Goal: Information Seeking & Learning: Learn about a topic

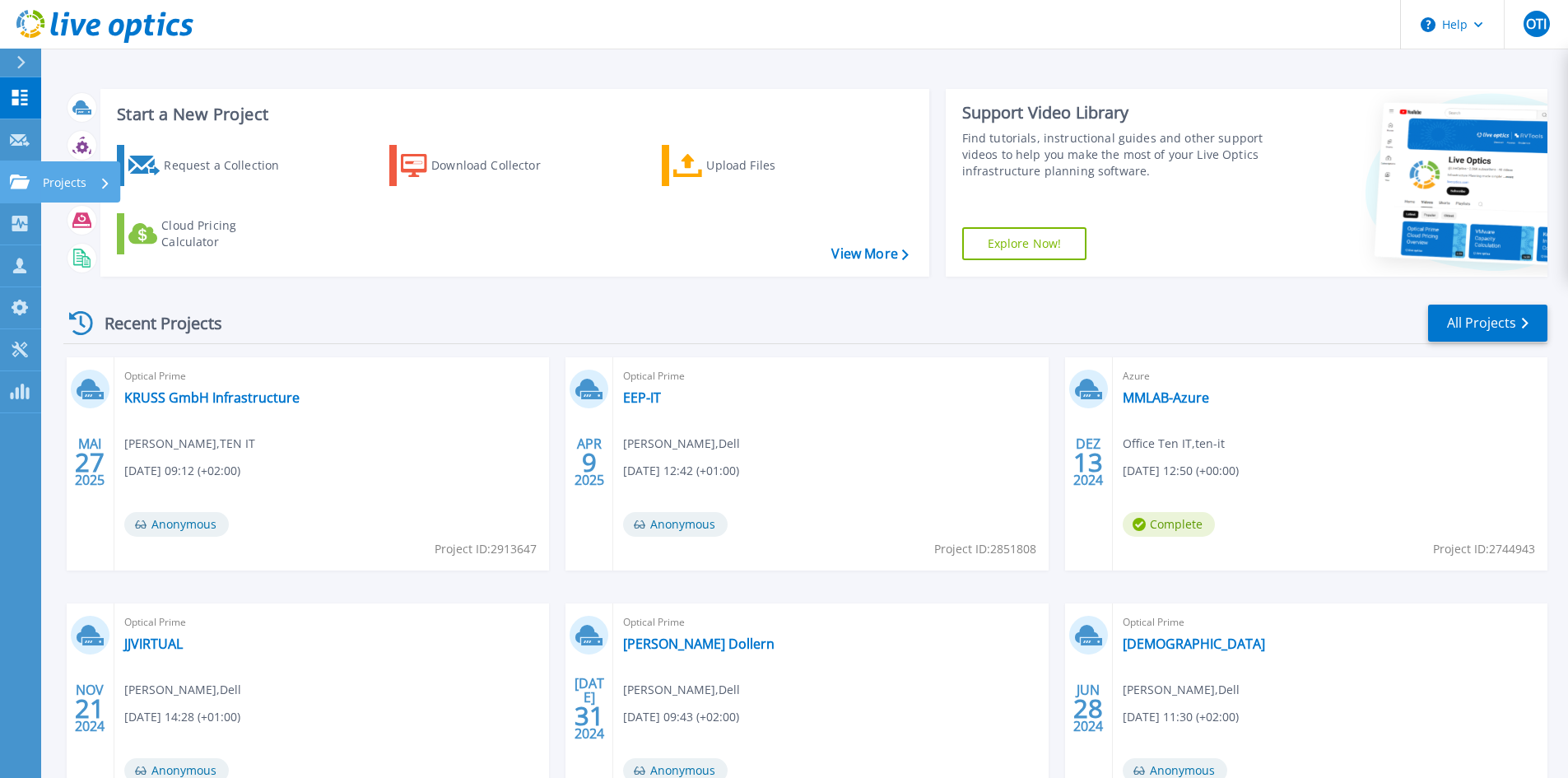
click at [26, 181] on icon at bounding box center [20, 182] width 20 height 14
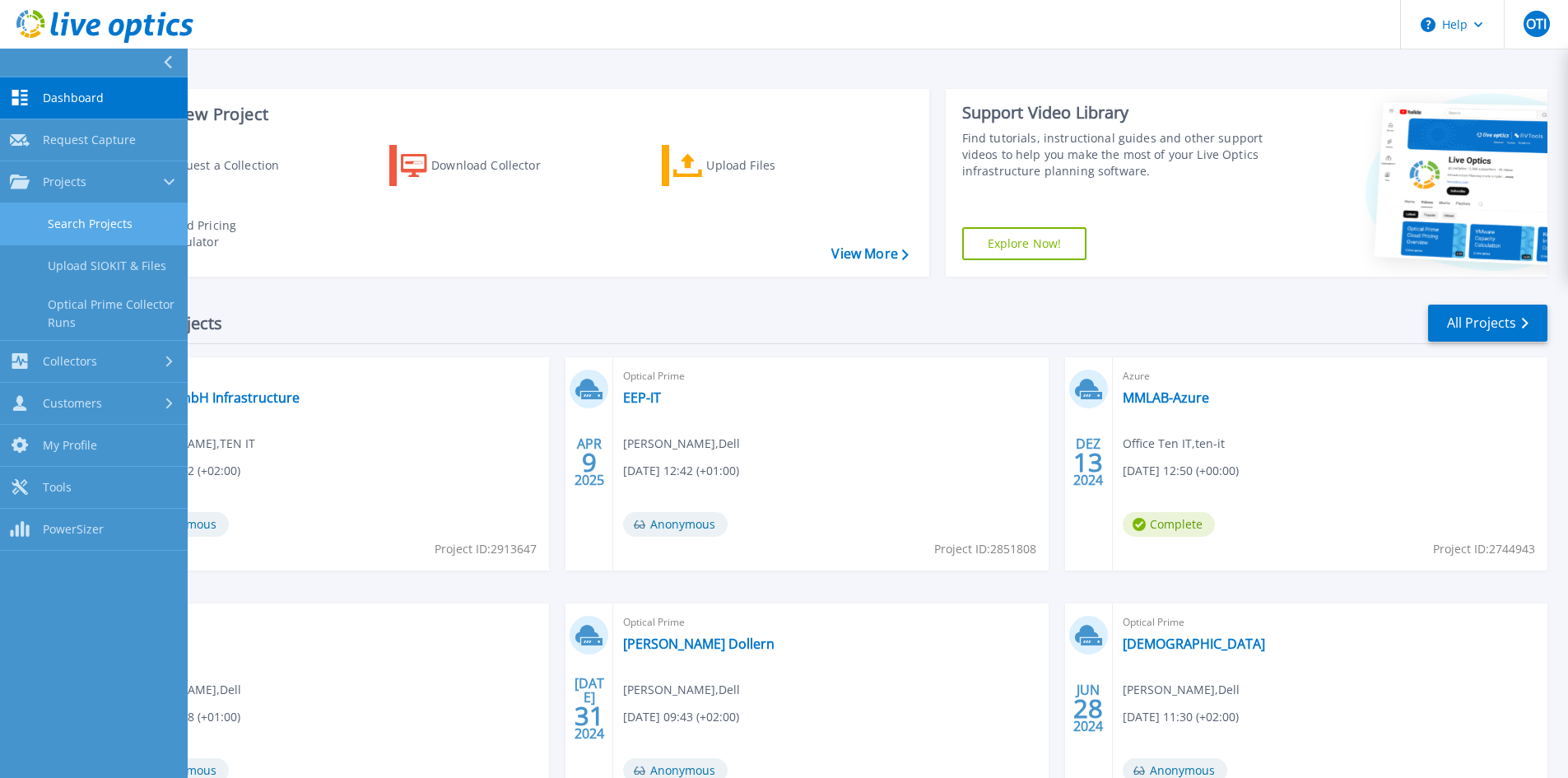
click at [67, 214] on link "Search Projects" at bounding box center [94, 224] width 187 height 42
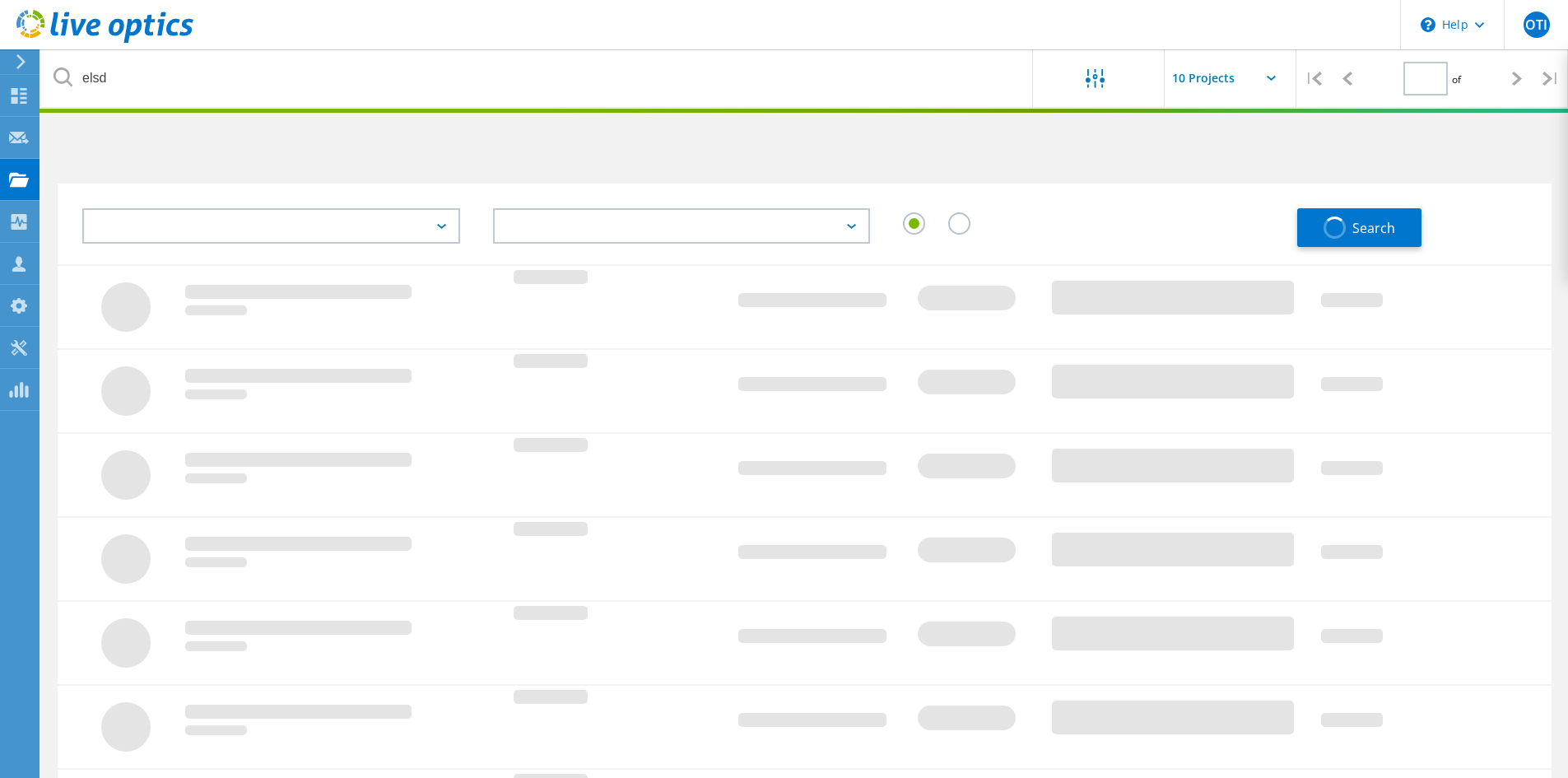
type input "1"
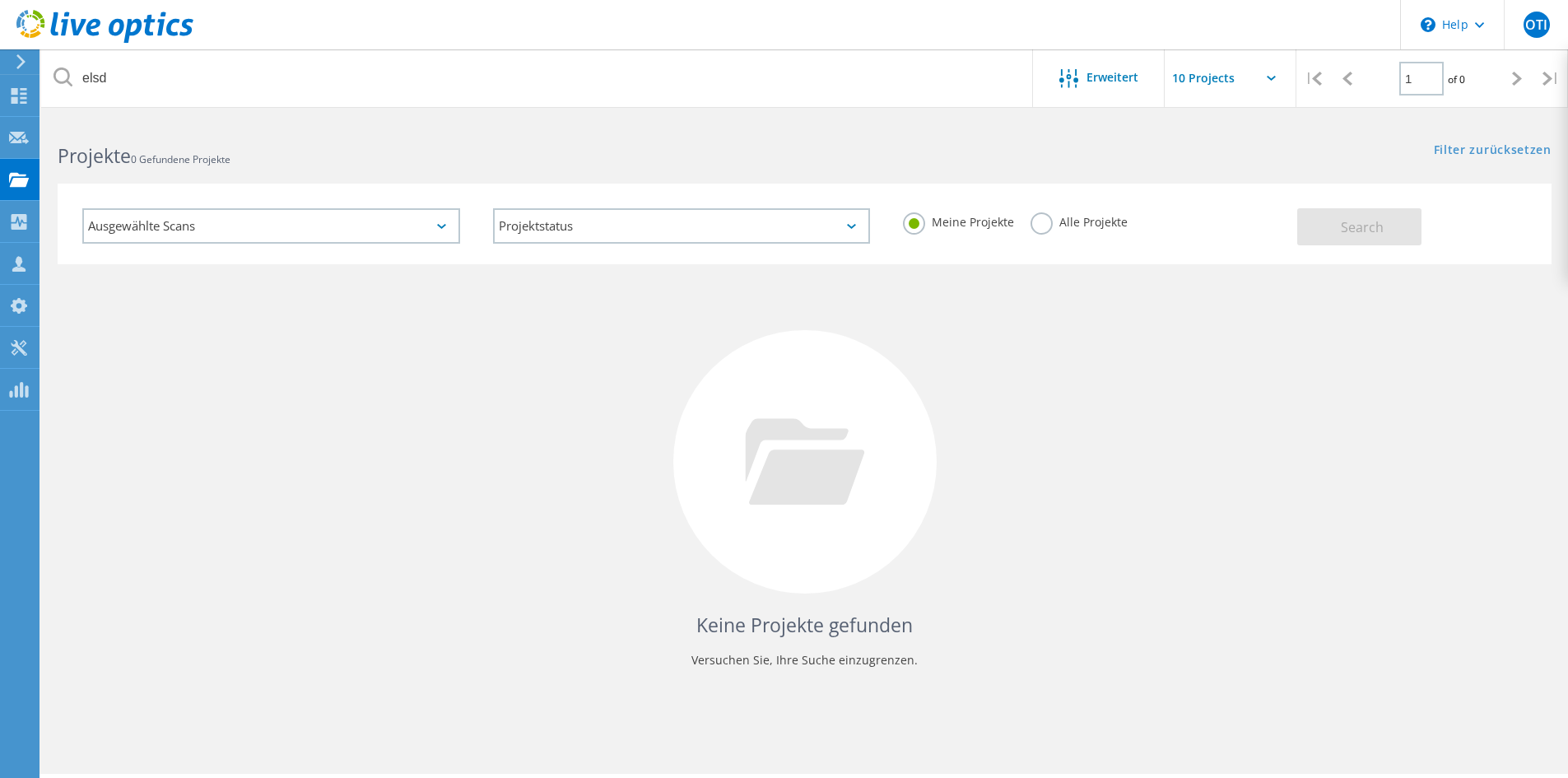
click at [1097, 228] on label "Alle Projekte" at bounding box center [1080, 220] width 97 height 16
click at [0, 0] on input "Alle Projekte" at bounding box center [0, 0] width 0 height 0
click at [1381, 227] on span "Search" at bounding box center [1362, 228] width 43 height 18
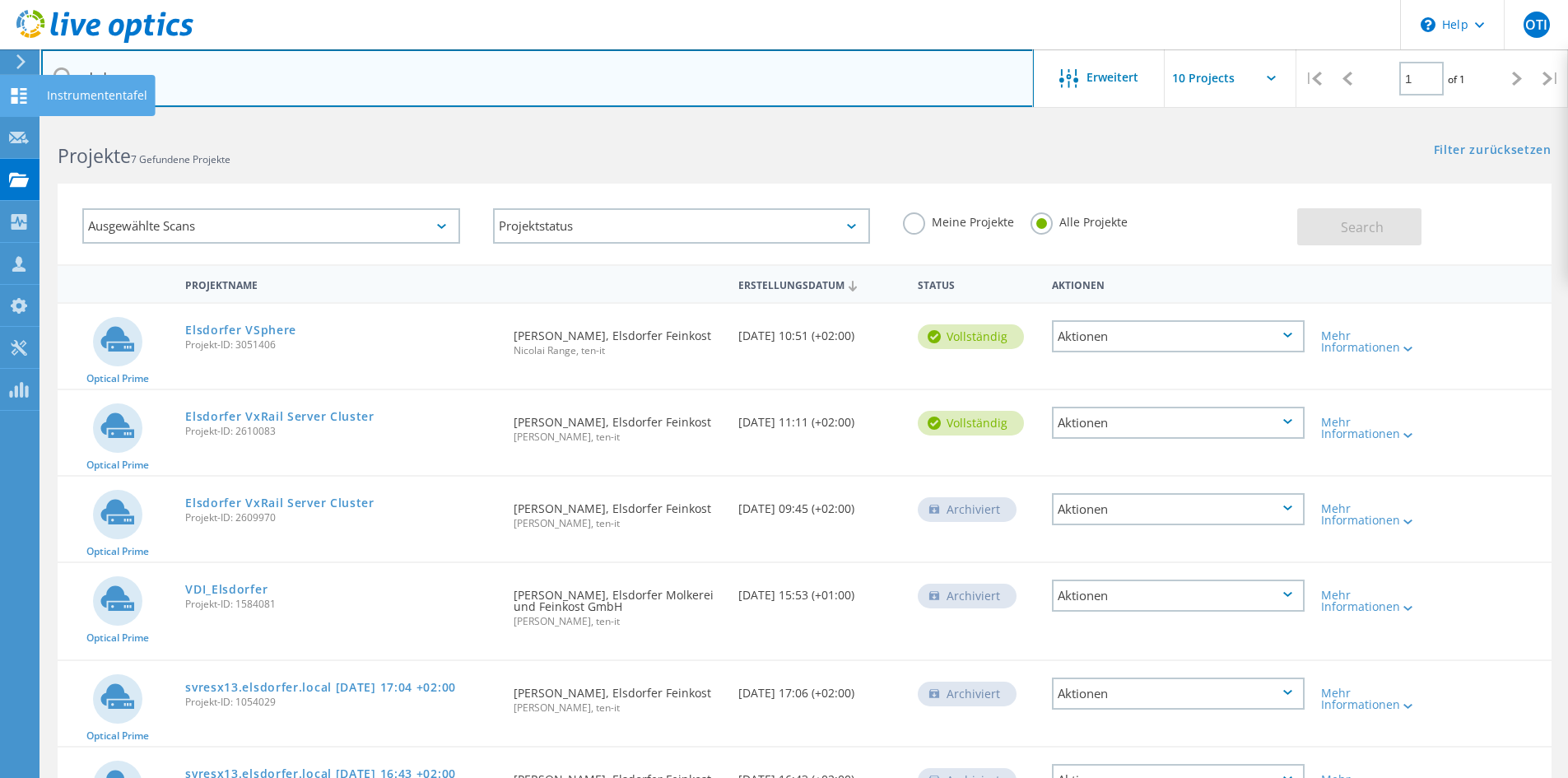
drag, startPoint x: 183, startPoint y: 69, endPoint x: 34, endPoint y: 85, distance: 149.9
click at [34, 120] on div "\n Help Explore Helpful Articles Contact Support OTI Vertriebspartner-Teammitgl…" at bounding box center [784, 552] width 1568 height 866
click at [161, 79] on input "elsd" at bounding box center [537, 78] width 993 height 58
drag, startPoint x: 93, startPoint y: 76, endPoint x: 21, endPoint y: 79, distance: 72.1
click at [21, 120] on div "\n Help Explore Helpful Articles Contact Support OTI Vertriebspartner-Teammitgl…" at bounding box center [784, 552] width 1568 height 866
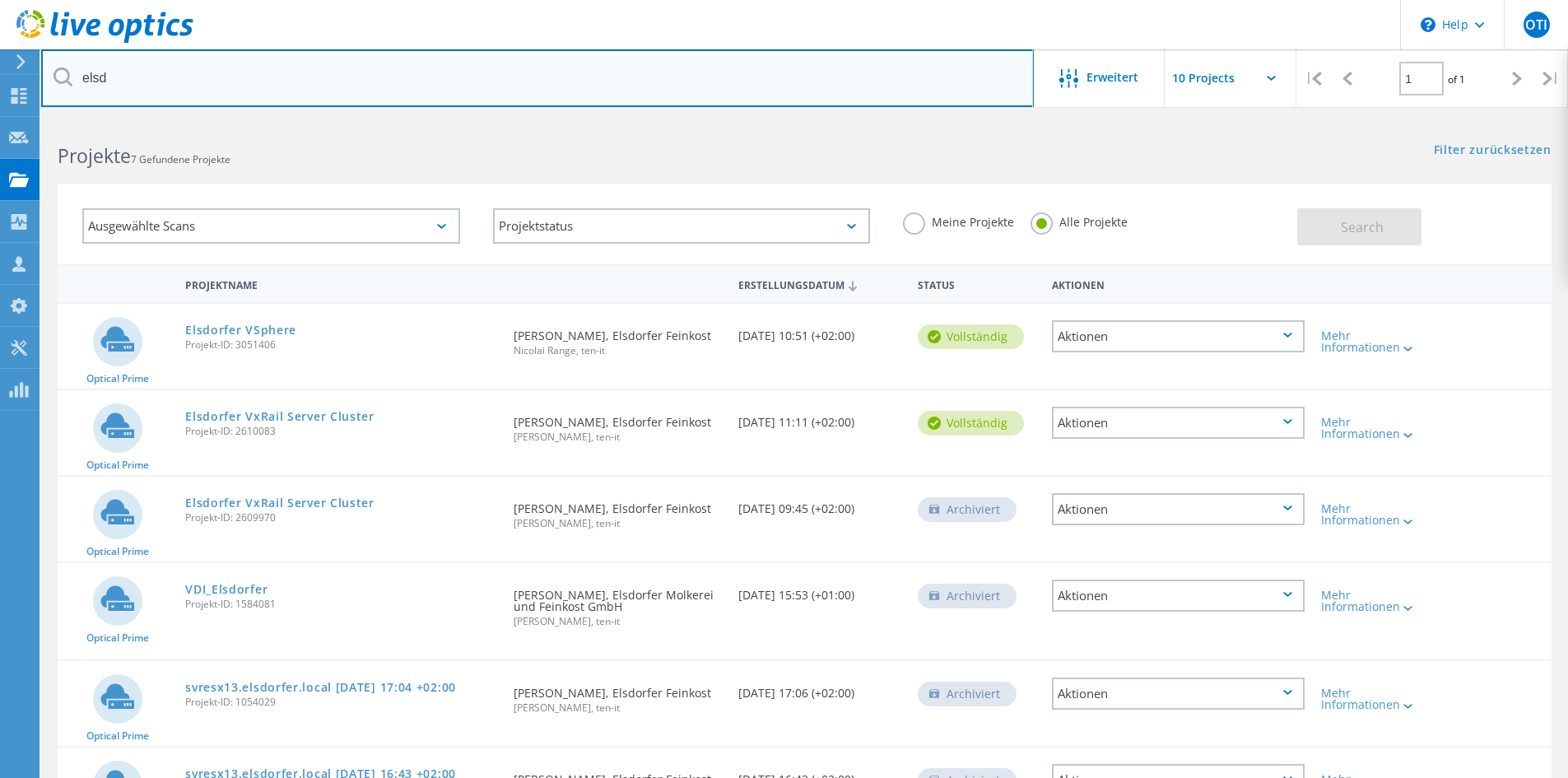
click at [152, 79] on input "elsd" at bounding box center [537, 78] width 993 height 58
click at [161, 79] on input "elsd" at bounding box center [537, 78] width 993 height 58
drag, startPoint x: 140, startPoint y: 79, endPoint x: 77, endPoint y: 79, distance: 63.0
click at [77, 79] on input "elsd" at bounding box center [537, 78] width 993 height 58
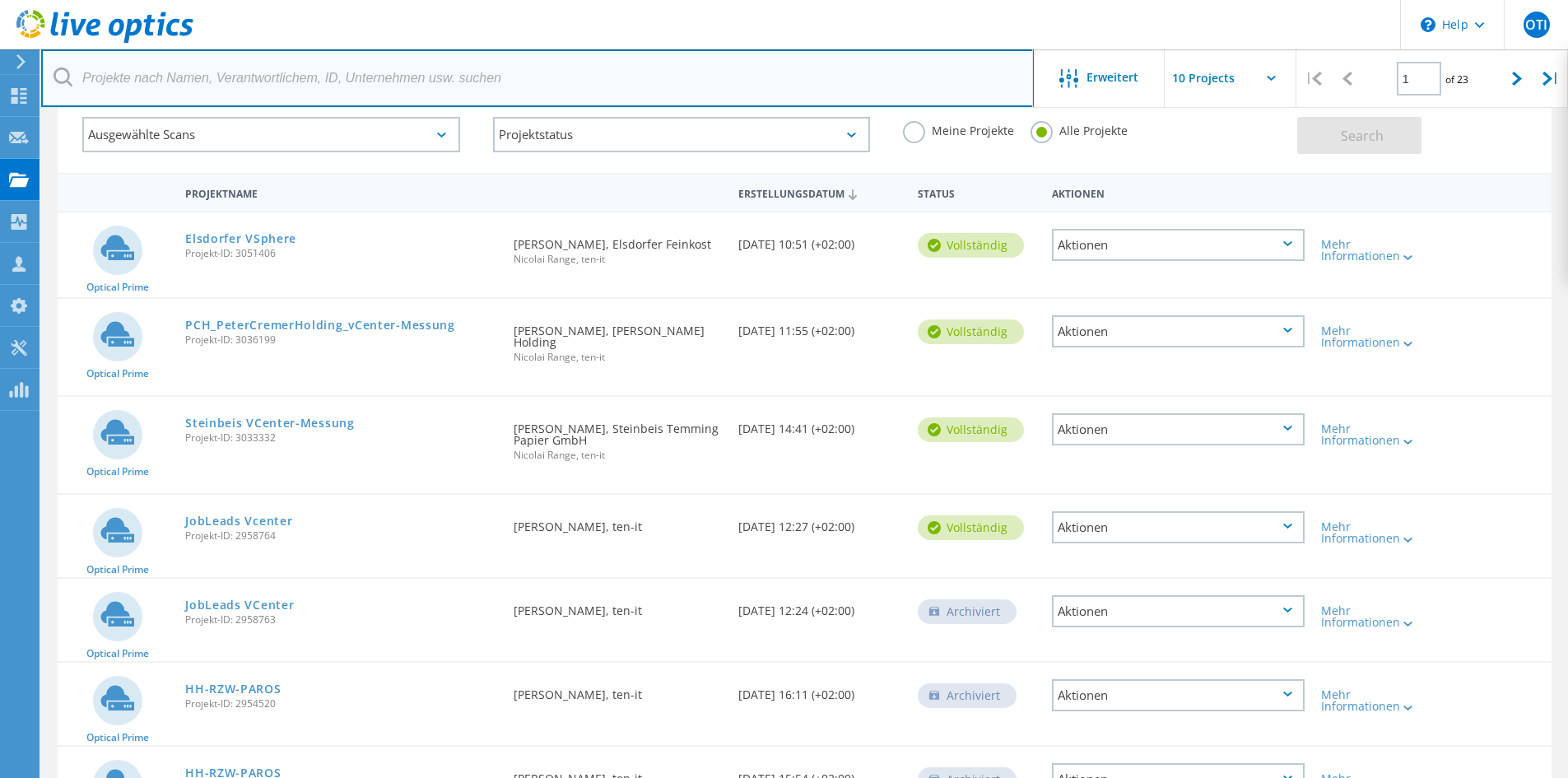
scroll to position [165, 0]
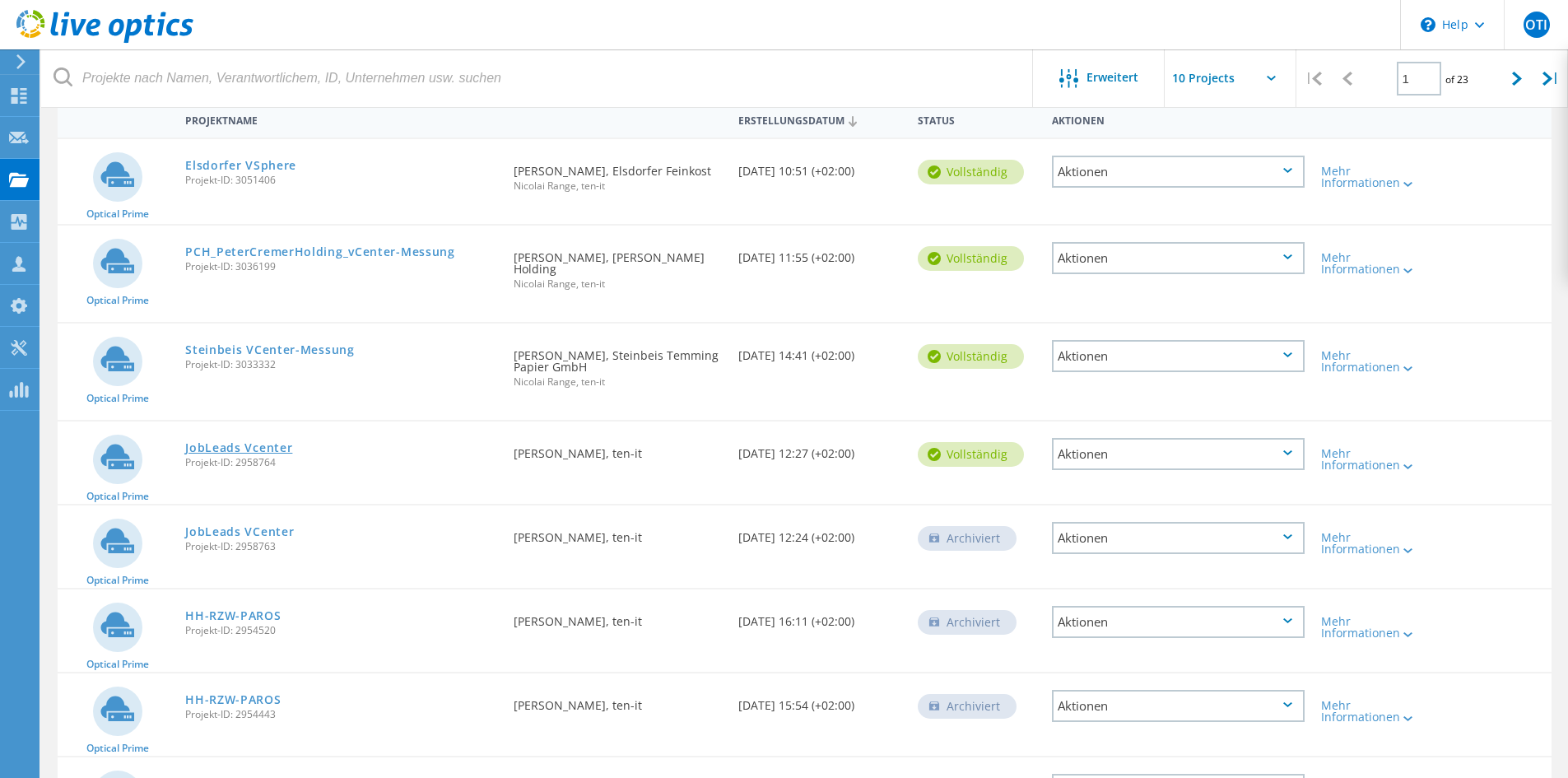
click at [197, 443] on link "JobLeads Vcenter" at bounding box center [238, 448] width 107 height 12
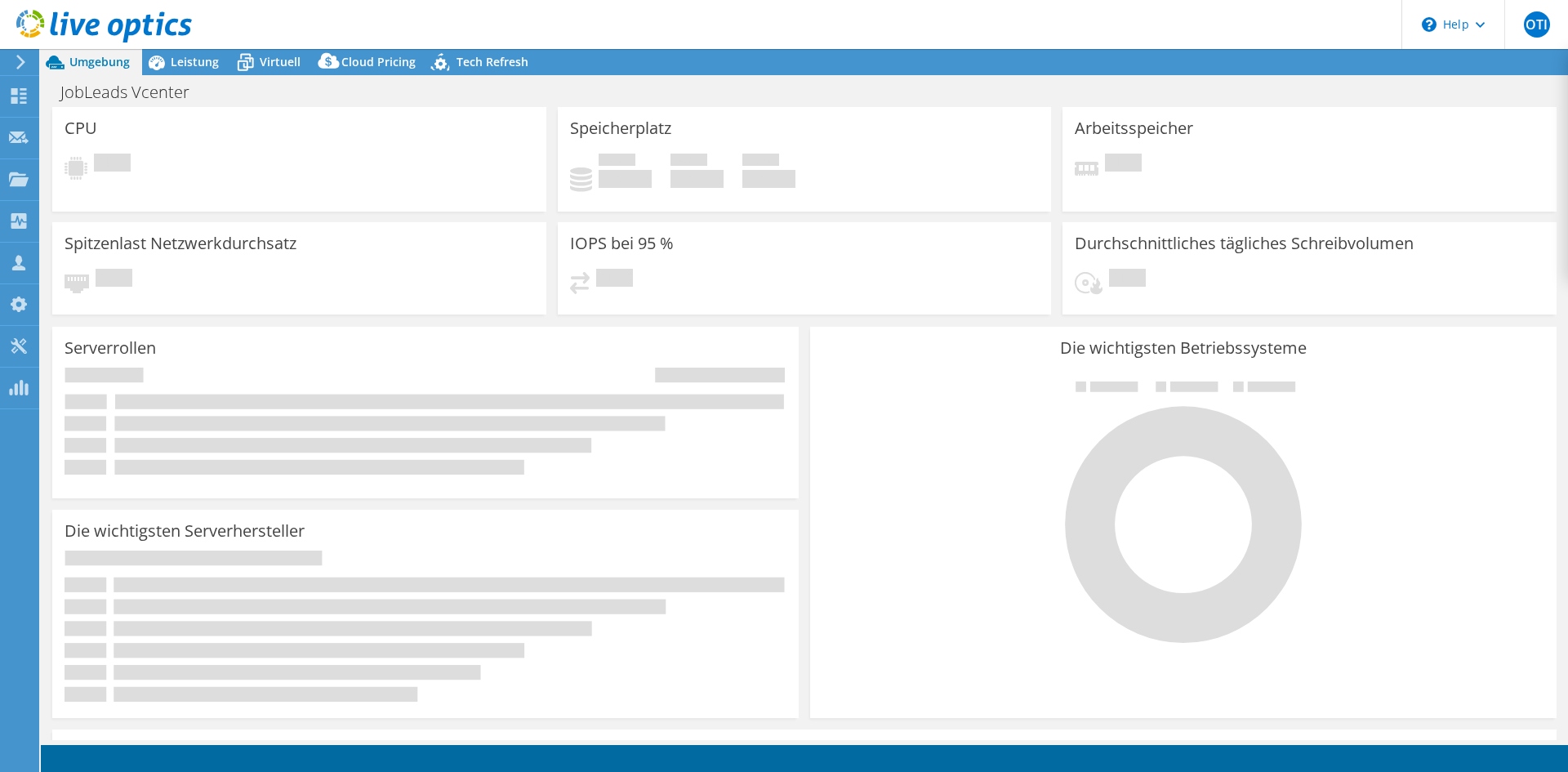
select select "USD"
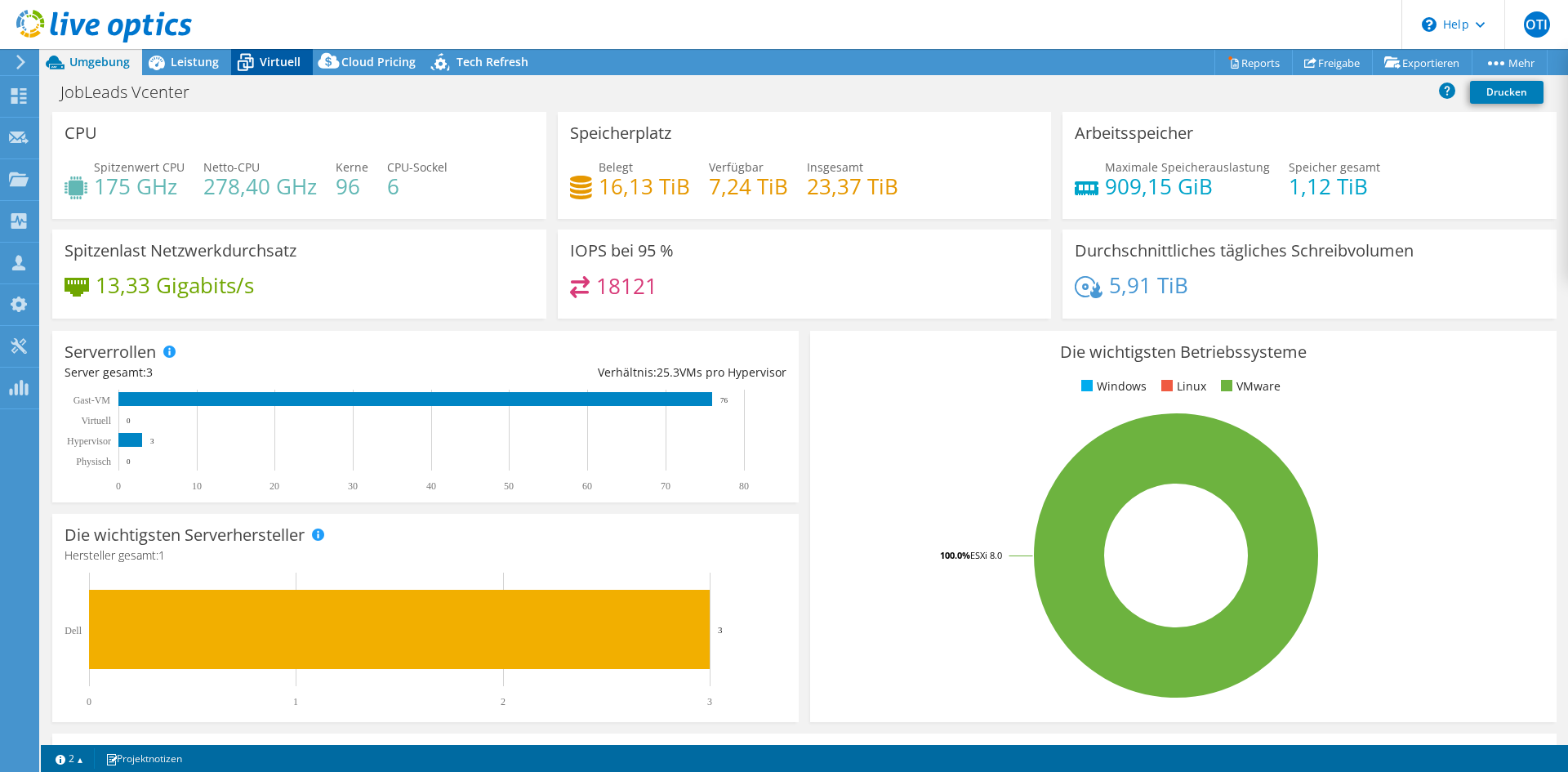
click at [272, 61] on span "Virtuell" at bounding box center [280, 61] width 41 height 16
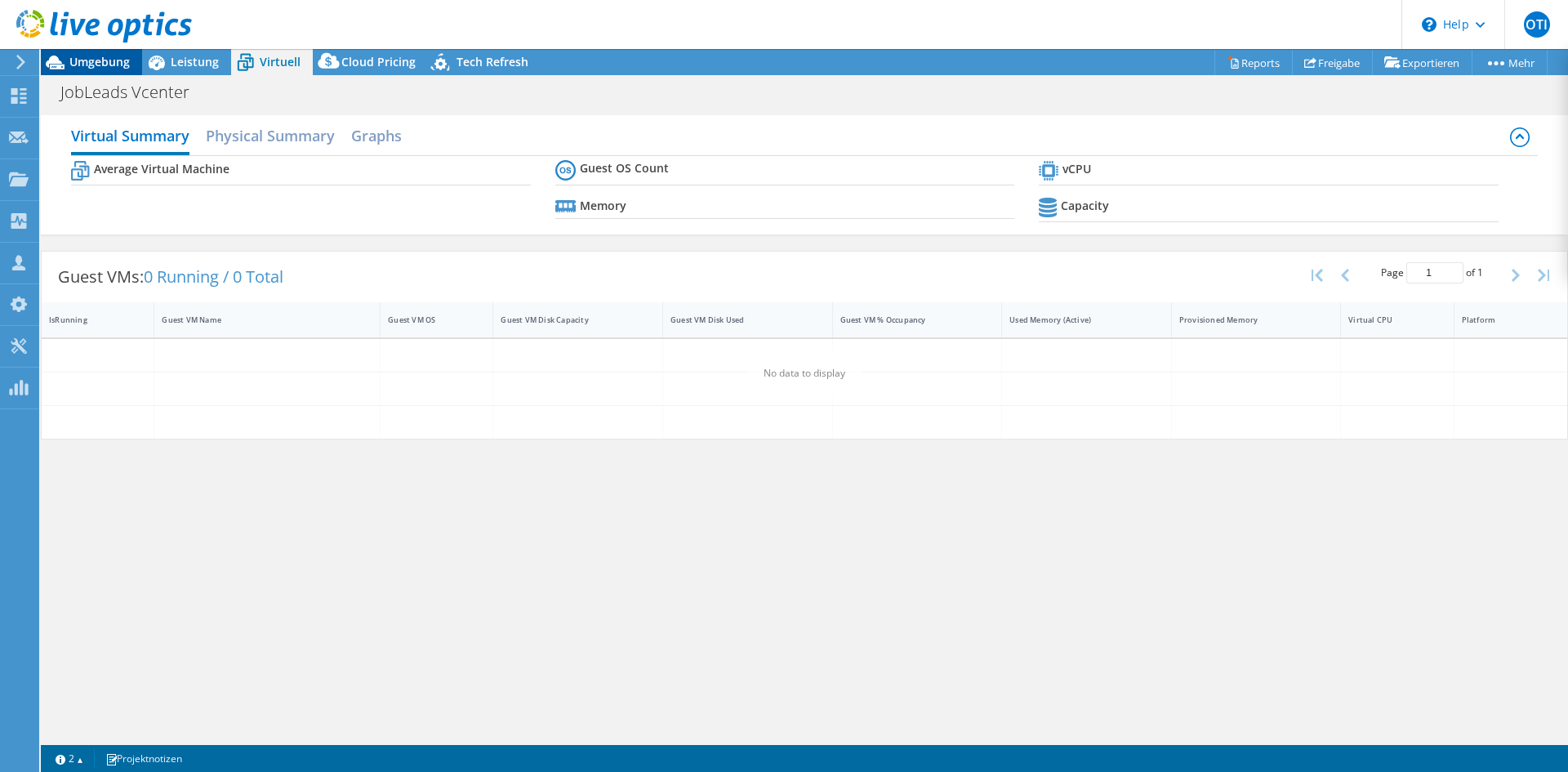
click at [134, 61] on div "Umgebung" at bounding box center [91, 62] width 101 height 27
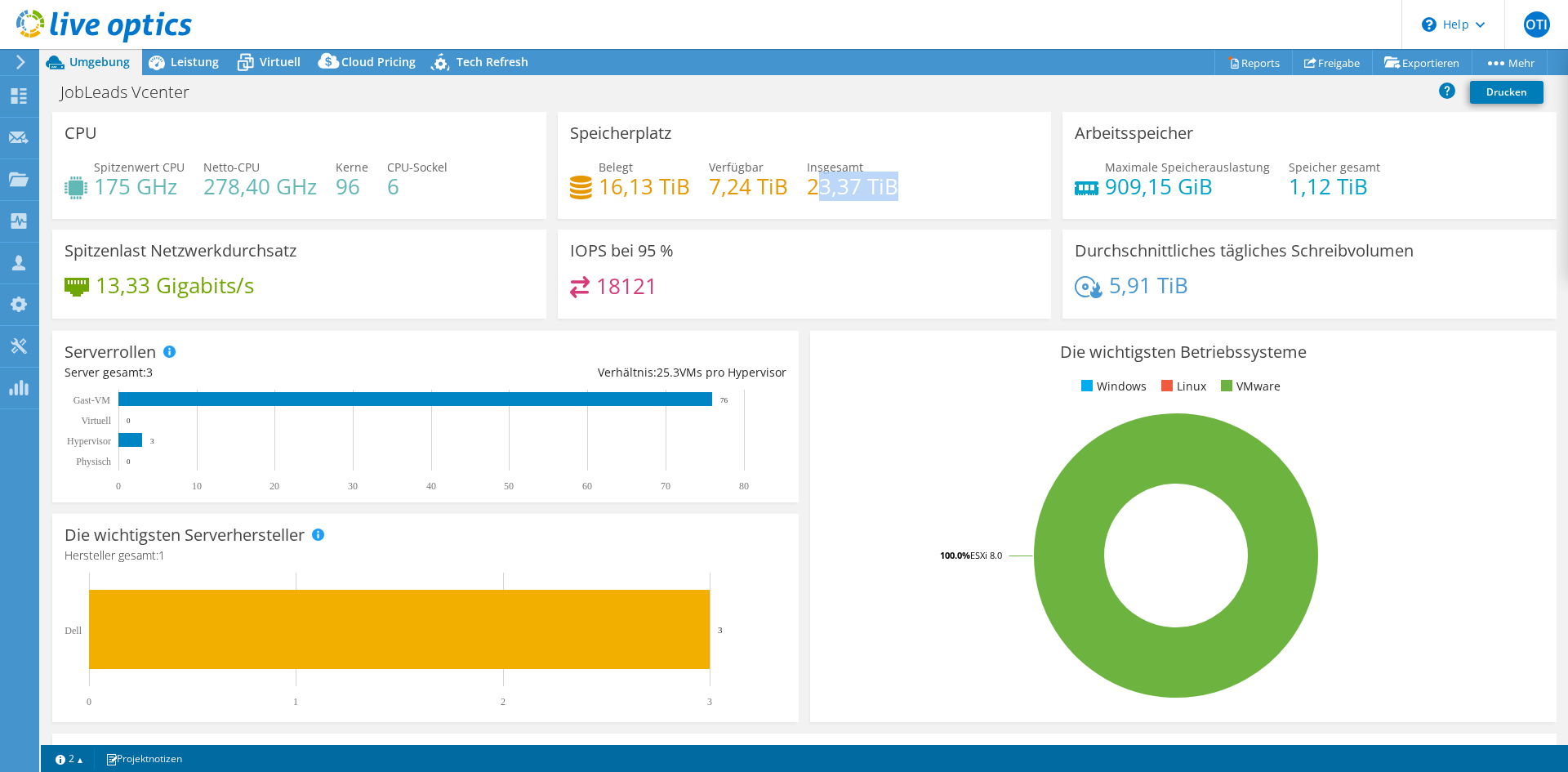
drag, startPoint x: 811, startPoint y: 188, endPoint x: 892, endPoint y: 189, distance: 81.0
click at [892, 189] on div "Belegt 16,13 TiB Verfügbar 7,24 TiB Insgesamt 23,37 TiB" at bounding box center [805, 185] width 470 height 53
click at [258, 56] on icon at bounding box center [246, 62] width 28 height 28
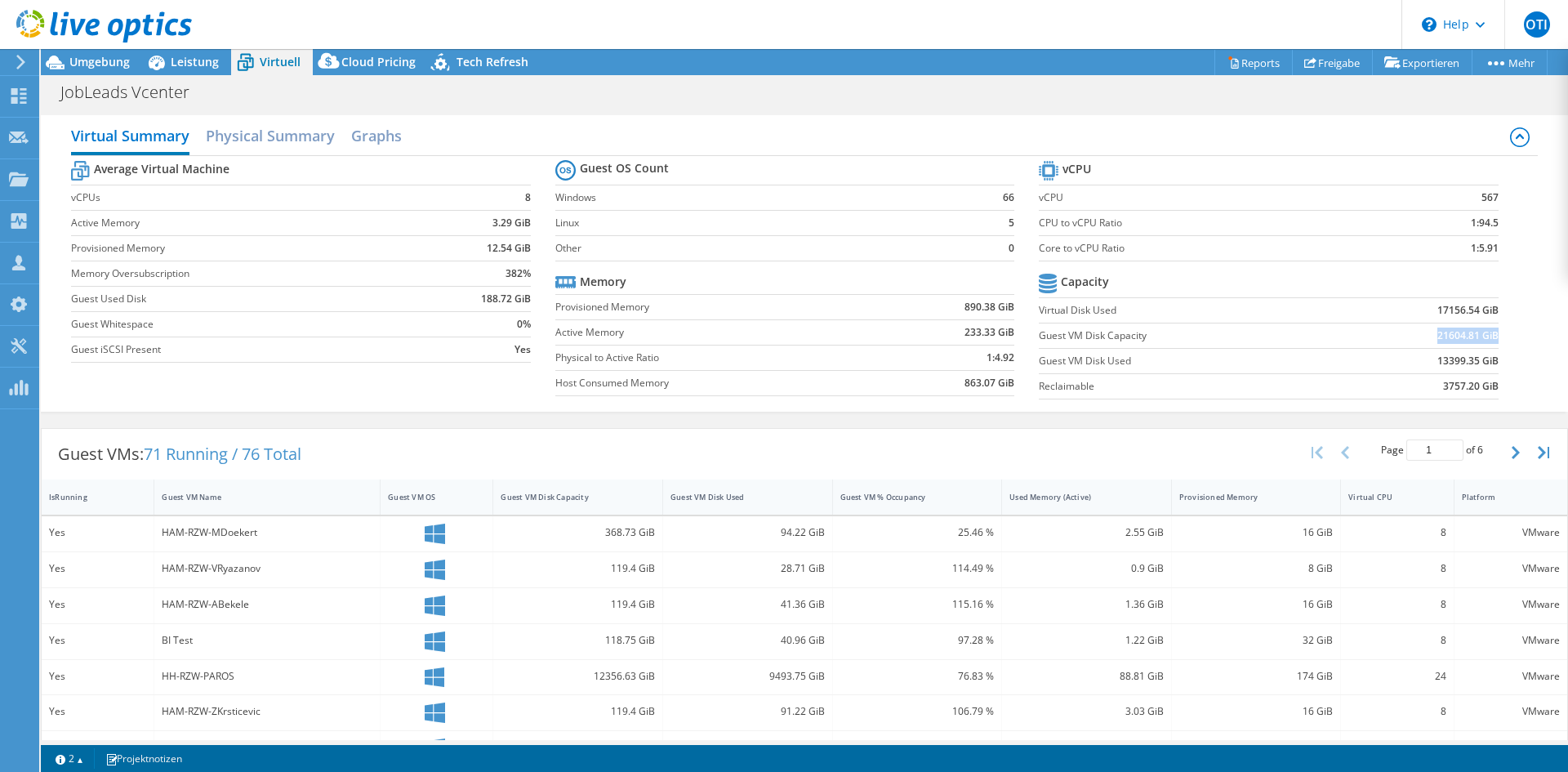
drag, startPoint x: 1424, startPoint y: 336, endPoint x: 1486, endPoint y: 330, distance: 62.3
click at [1485, 330] on td "21604.81 GiB" at bounding box center [1418, 335] width 158 height 26
click at [1493, 330] on section "vCPU vCPU 567 CPU to vCPU Ratio 1:94.5 Core to vCPU Ratio 1:5.91 Capacity Virtu…" at bounding box center [1280, 282] width 484 height 251
drag, startPoint x: 1497, startPoint y: 330, endPoint x: 1430, endPoint y: 333, distance: 67.1
click at [1430, 333] on section "vCPU vCPU 567 CPU to vCPU Ratio 1:94.5 Core to vCPU Ratio 1:5.91 Capacity Virtu…" at bounding box center [1280, 282] width 484 height 251
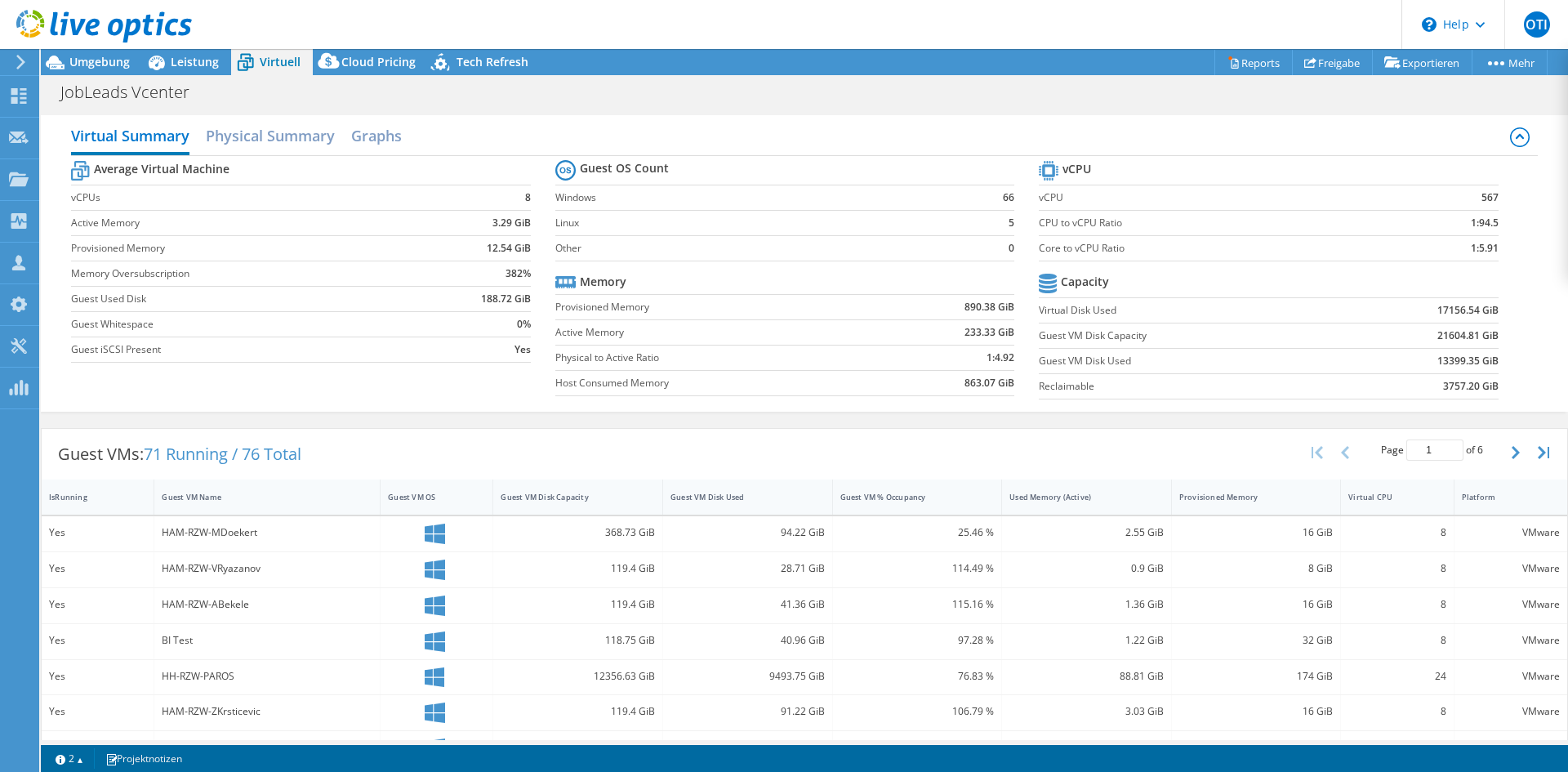
click at [1438, 334] on b "21604.81 GiB" at bounding box center [1468, 336] width 61 height 17
drag, startPoint x: 1420, startPoint y: 334, endPoint x: 1483, endPoint y: 333, distance: 63.0
click at [1483, 333] on td "21604.81 GiB" at bounding box center [1418, 335] width 158 height 26
click at [114, 55] on span "Umgebung" at bounding box center [100, 61] width 61 height 16
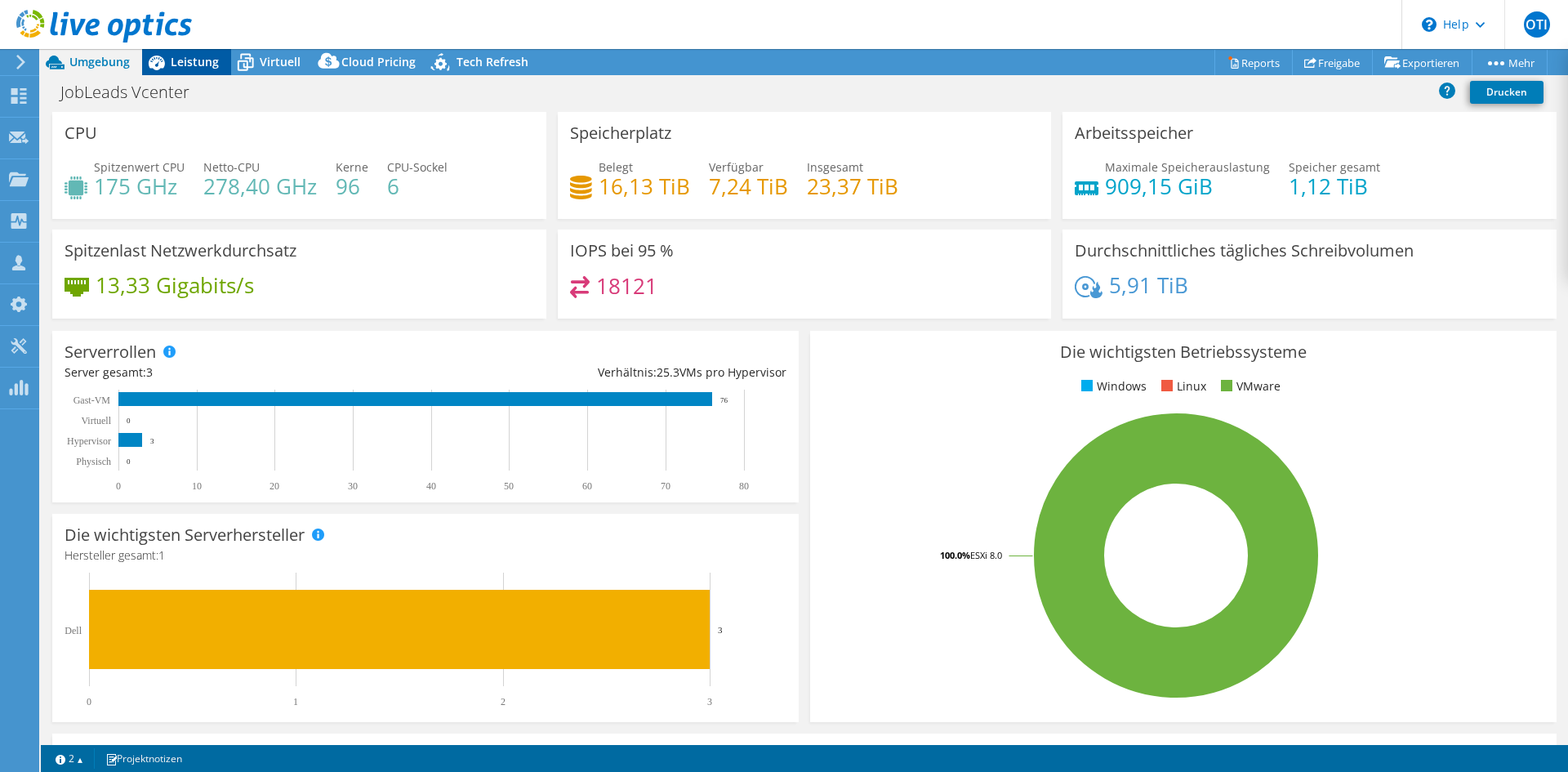
click at [176, 57] on span "Leistung" at bounding box center [195, 61] width 48 height 16
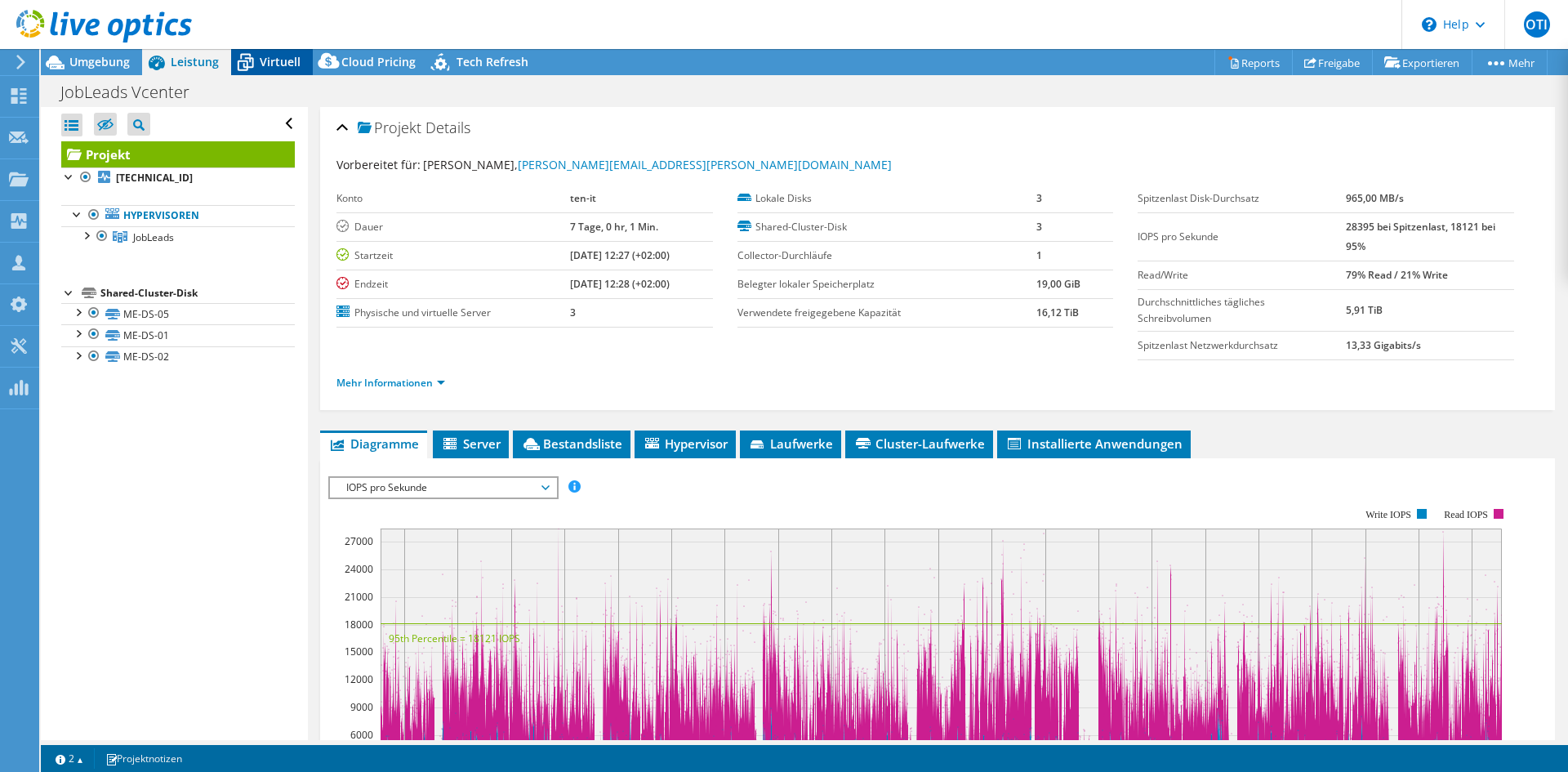
click at [302, 56] on div "Virtuell" at bounding box center [272, 62] width 81 height 27
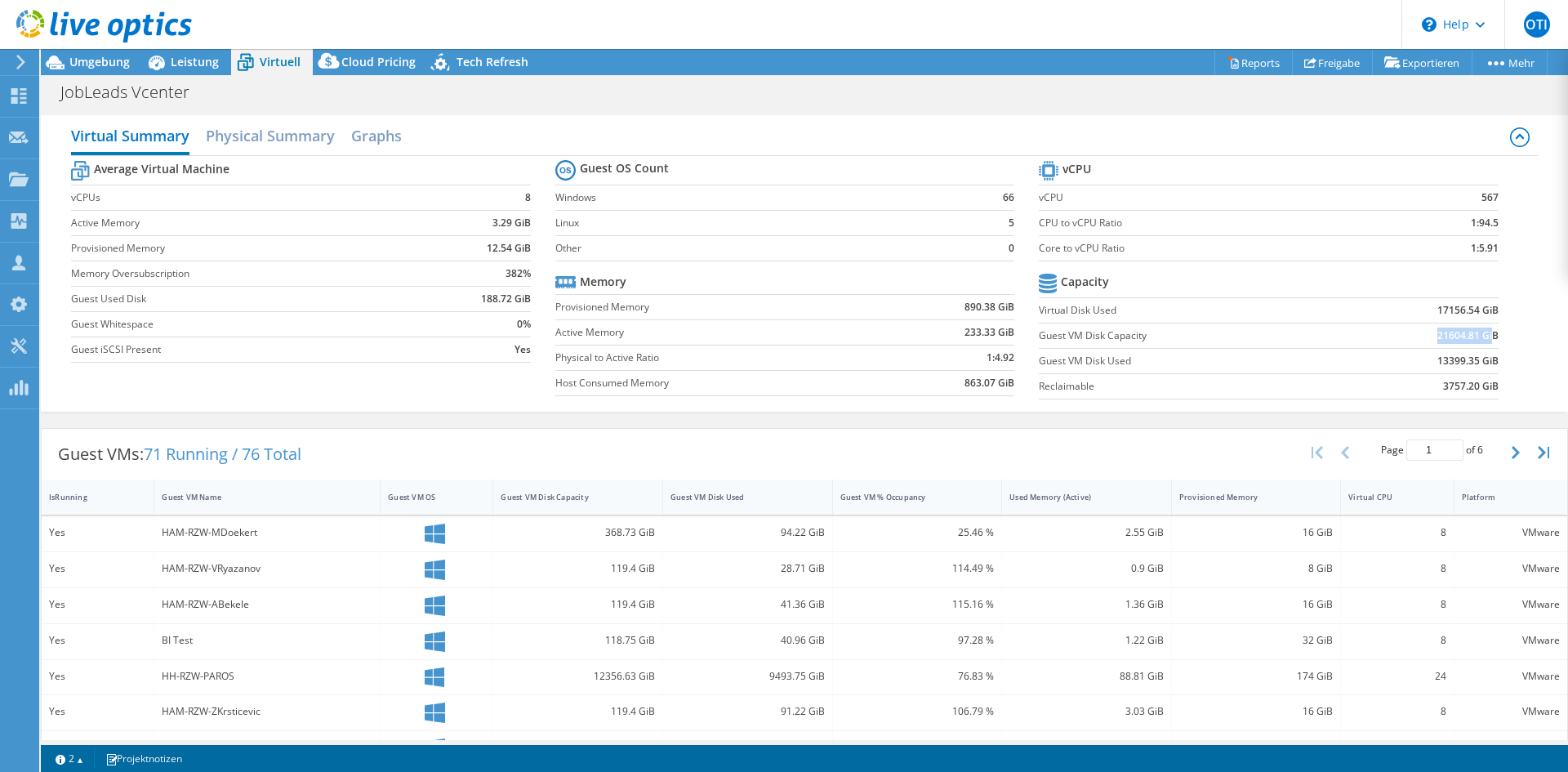
drag, startPoint x: 1398, startPoint y: 346, endPoint x: 1482, endPoint y: 330, distance: 85.5
click at [1482, 330] on td "21604.81 GiB" at bounding box center [1418, 335] width 158 height 26
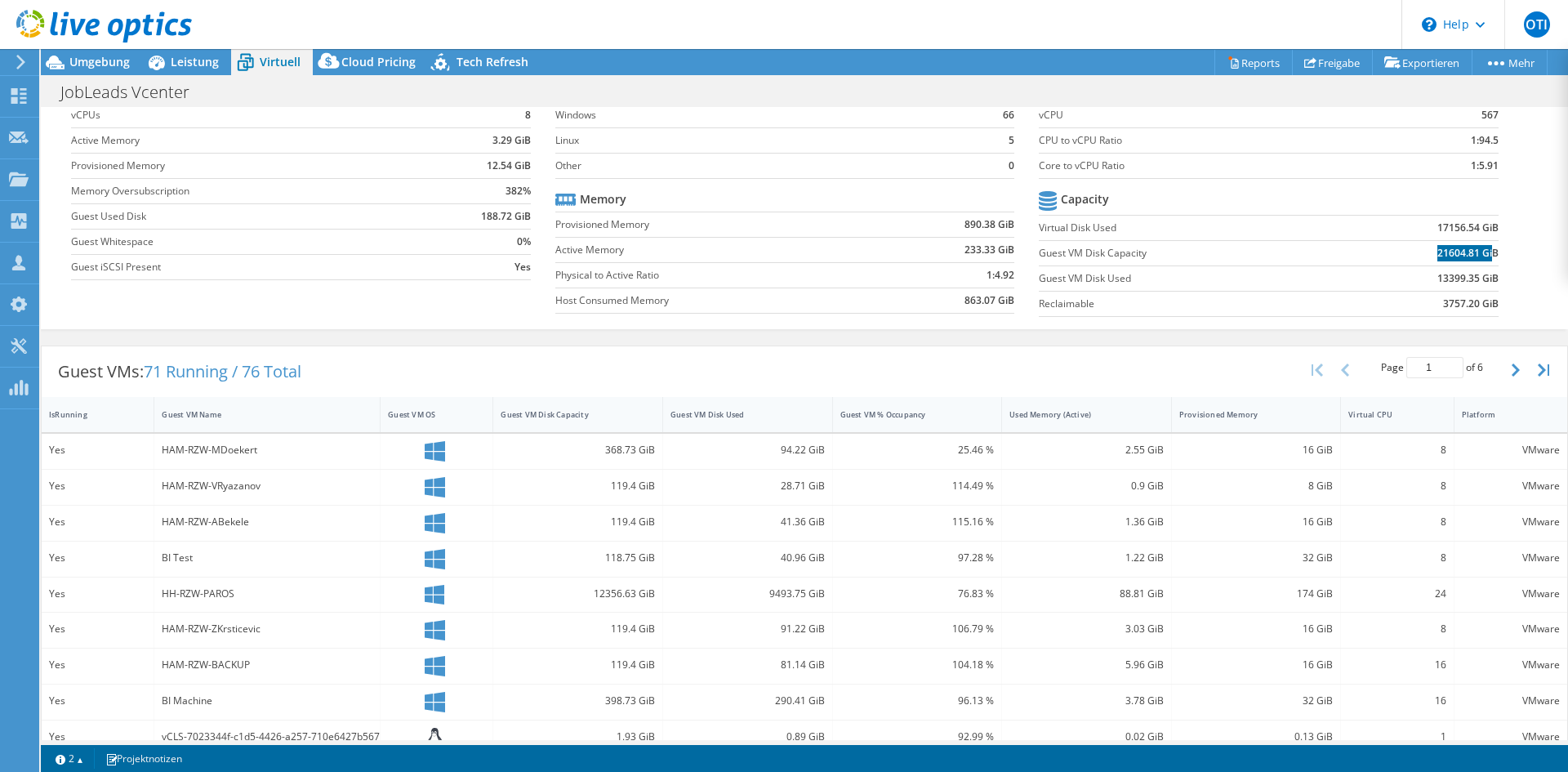
scroll to position [81, 0]
click at [1489, 255] on section "vCPU vCPU 567 CPU to vCPU Ratio 1:94.5 Core to vCPU Ratio 1:5.91 Capacity Virtu…" at bounding box center [1280, 201] width 484 height 251
drag, startPoint x: 1490, startPoint y: 248, endPoint x: 1424, endPoint y: 257, distance: 66.6
click at [1424, 257] on section "vCPU vCPU 567 CPU to vCPU Ratio 1:94.5 Core to vCPU Ratio 1:5.91 Capacity Virtu…" at bounding box center [1280, 201] width 484 height 251
click at [1422, 257] on td "21604.81 GiB" at bounding box center [1418, 253] width 158 height 26
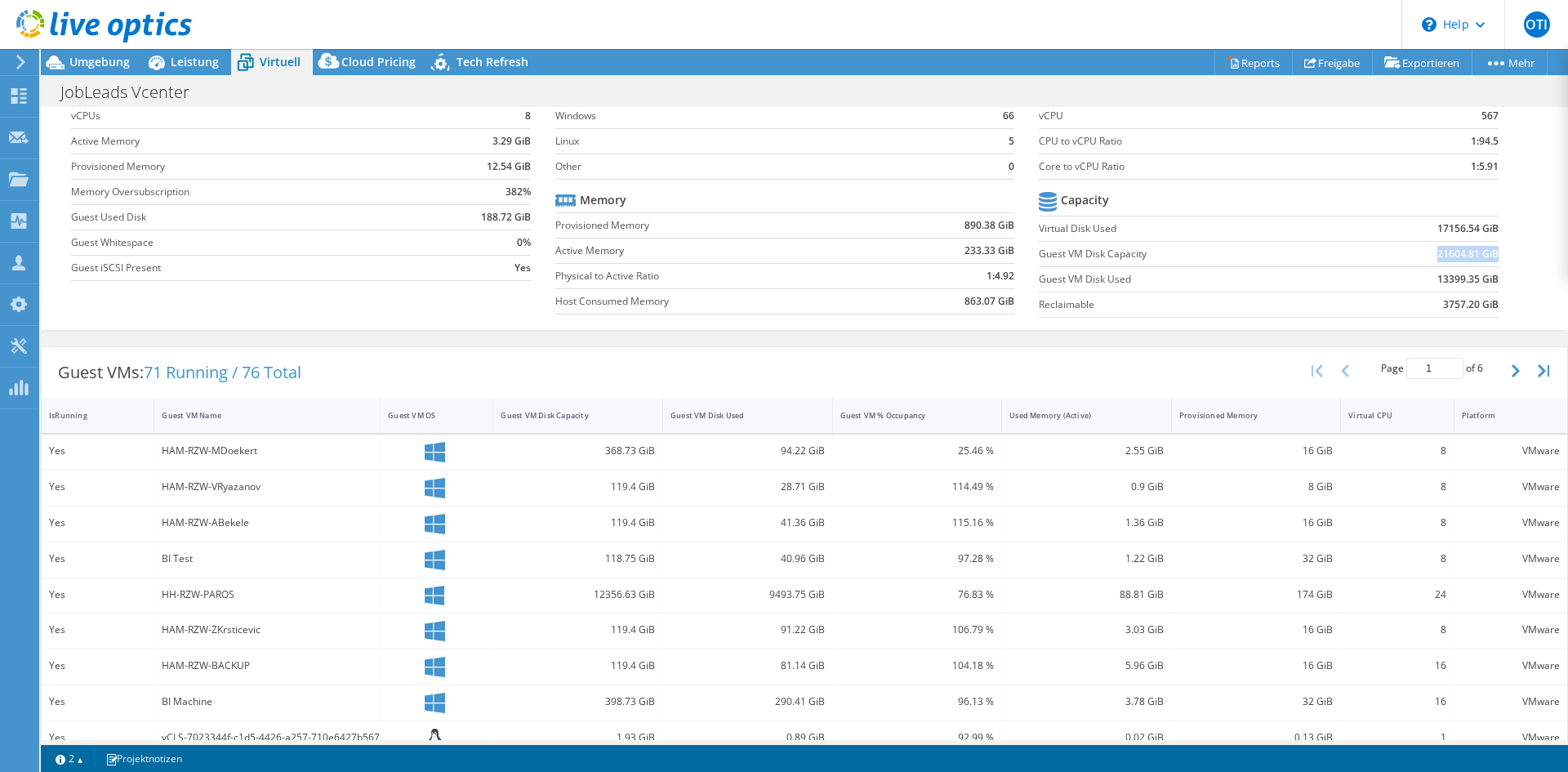
drag, startPoint x: 1426, startPoint y: 243, endPoint x: 1484, endPoint y: 251, distance: 58.5
click at [1484, 251] on td "21604.81 GiB" at bounding box center [1418, 253] width 158 height 26
click at [1496, 249] on section "vCPU vCPU 567 CPU to vCPU Ratio 1:94.5 Core to vCPU Ratio 1:5.91 Capacity Virtu…" at bounding box center [1280, 201] width 484 height 251
drag, startPoint x: 1489, startPoint y: 251, endPoint x: 1423, endPoint y: 252, distance: 66.0
click at [1423, 252] on section "vCPU vCPU 567 CPU to vCPU Ratio 1:94.5 Core to vCPU Ratio 1:5.91 Capacity Virtu…" at bounding box center [1280, 201] width 484 height 251
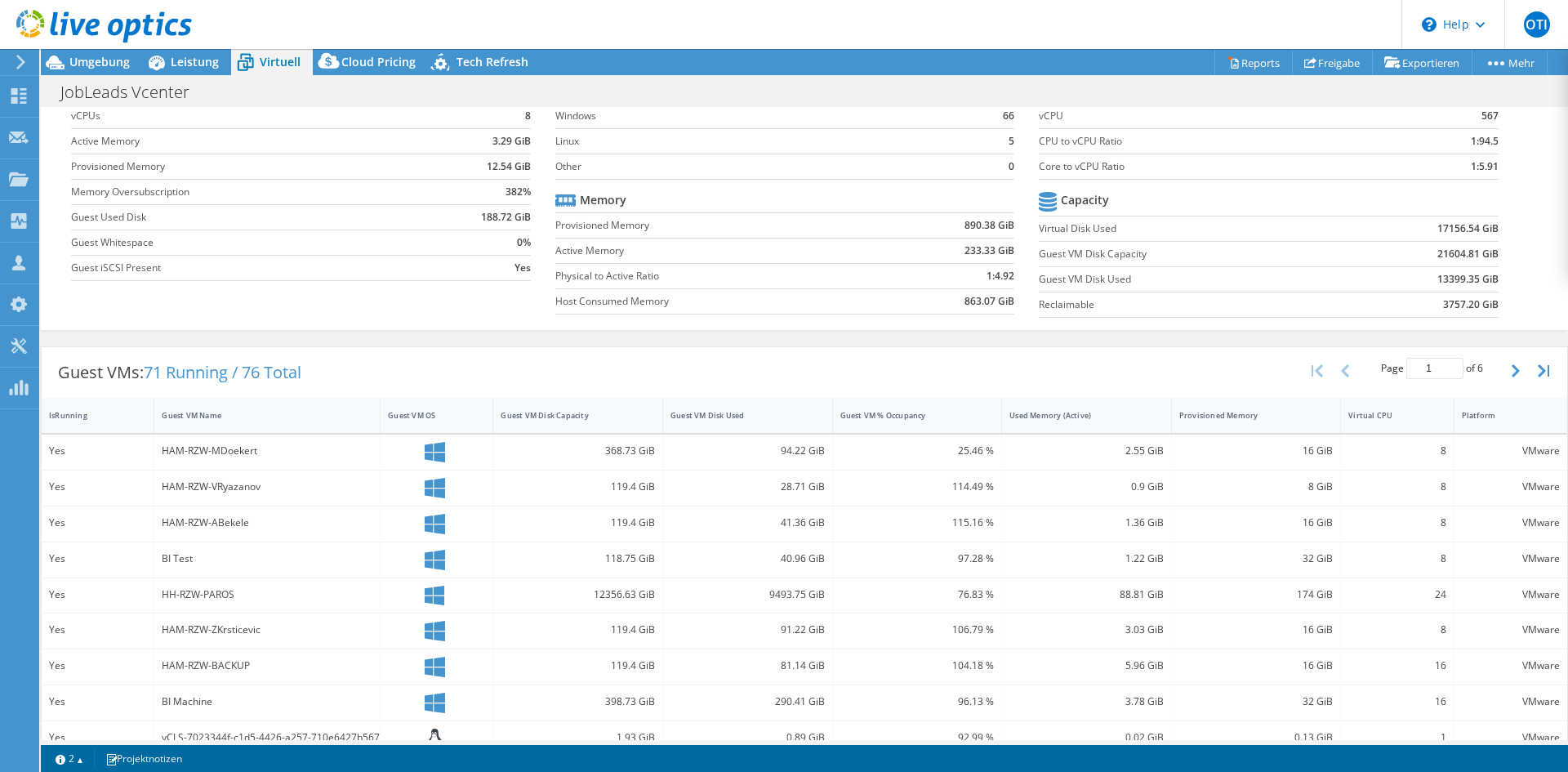
click at [1423, 252] on td "21604.81 GiB" at bounding box center [1418, 253] width 158 height 26
click at [178, 68] on span "Leistung" at bounding box center [195, 61] width 48 height 16
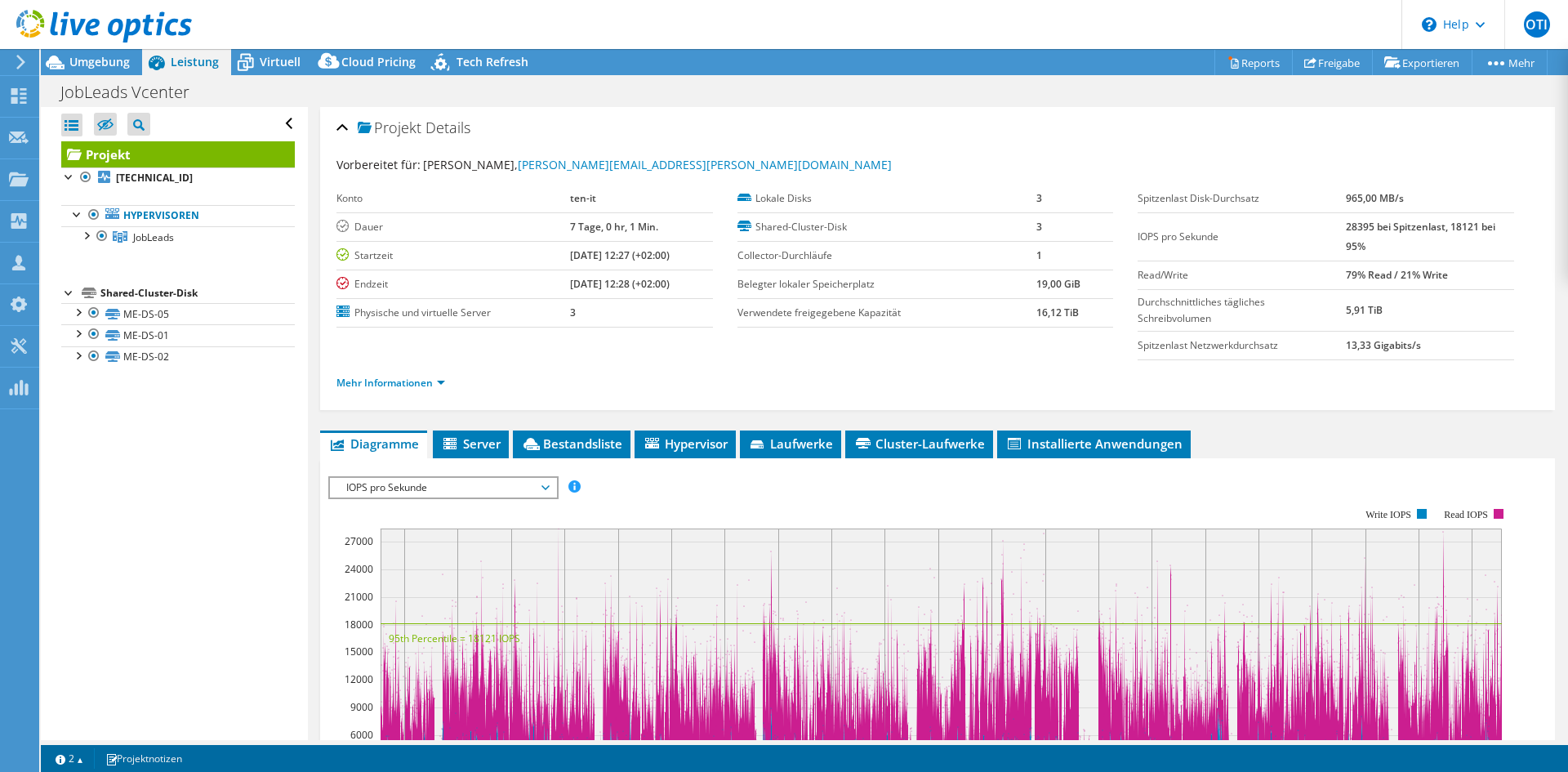
scroll to position [0, 0]
click at [99, 67] on span "Umgebung" at bounding box center [100, 61] width 61 height 16
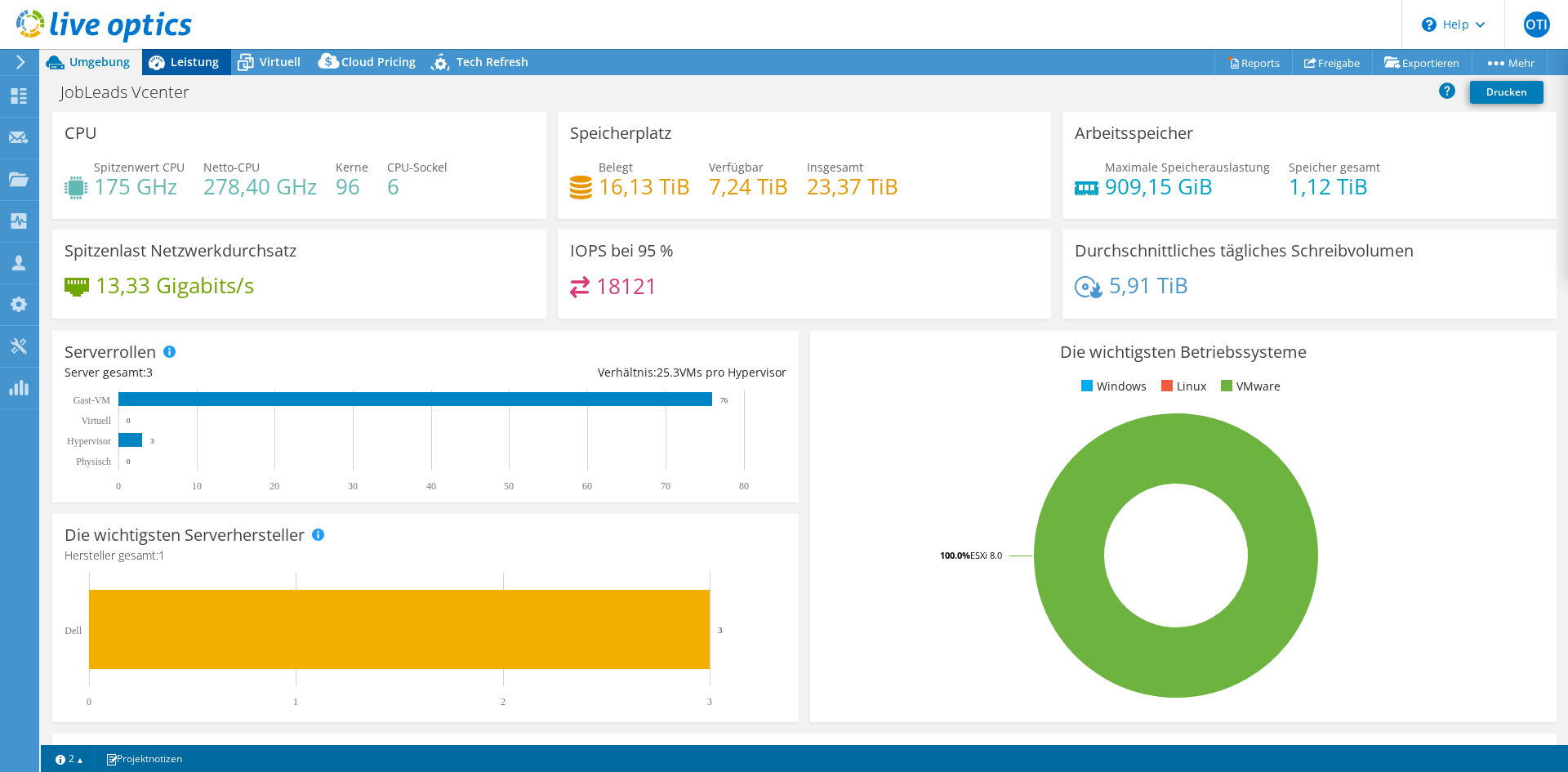
click at [211, 54] on span "Leistung" at bounding box center [195, 61] width 48 height 16
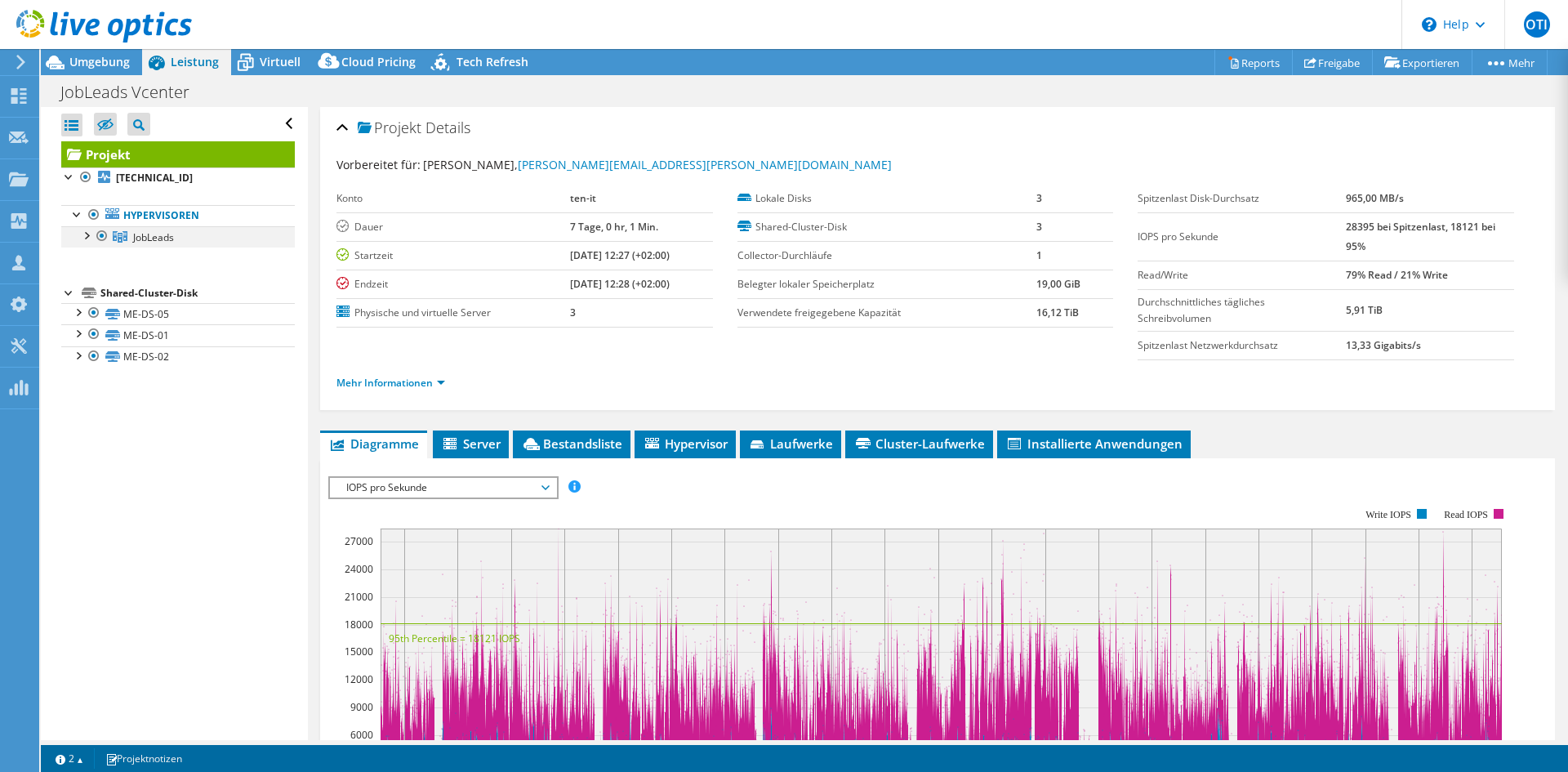
click at [90, 235] on div at bounding box center [86, 235] width 17 height 17
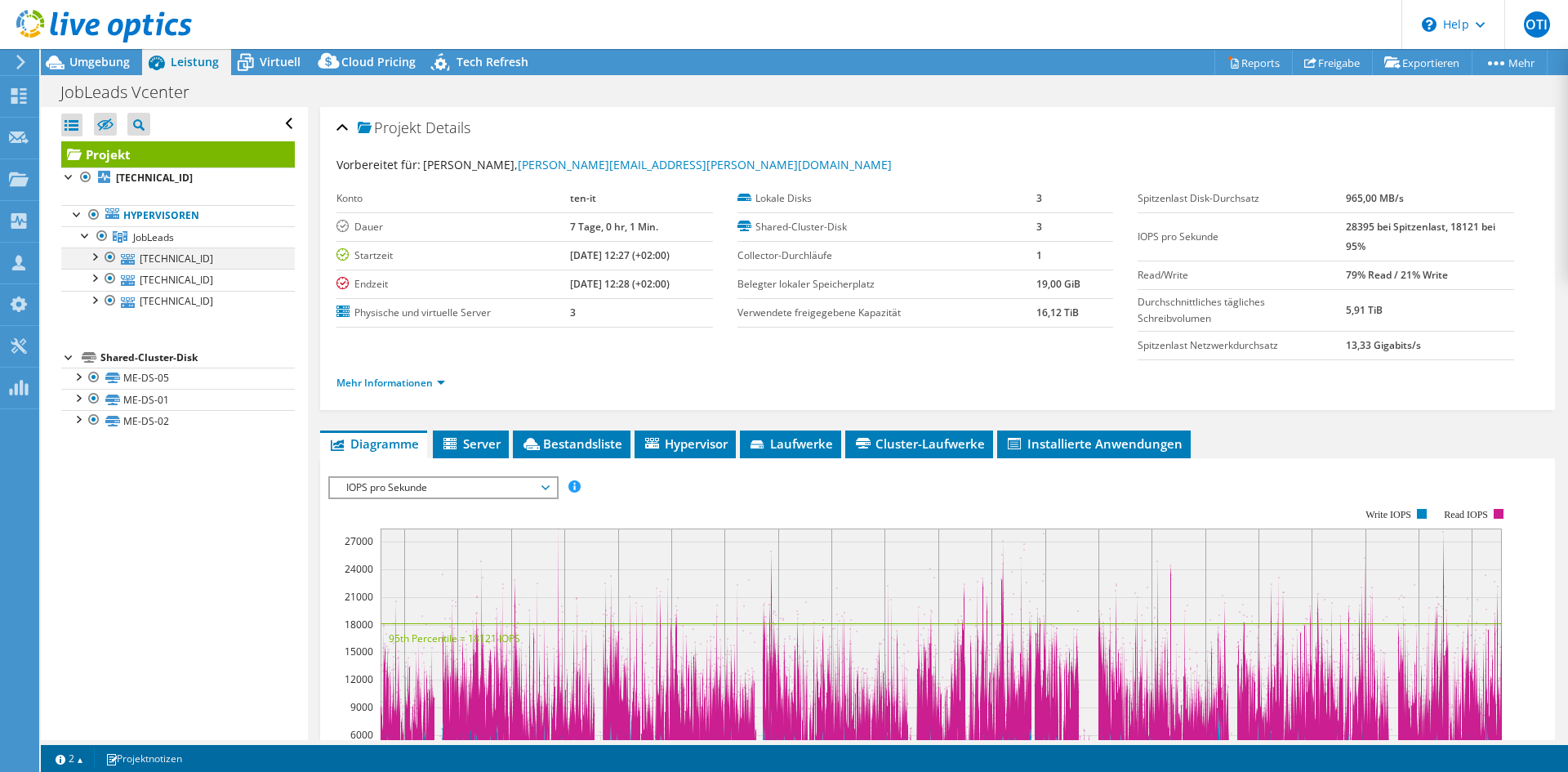
click at [94, 257] on div at bounding box center [94, 256] width 17 height 17
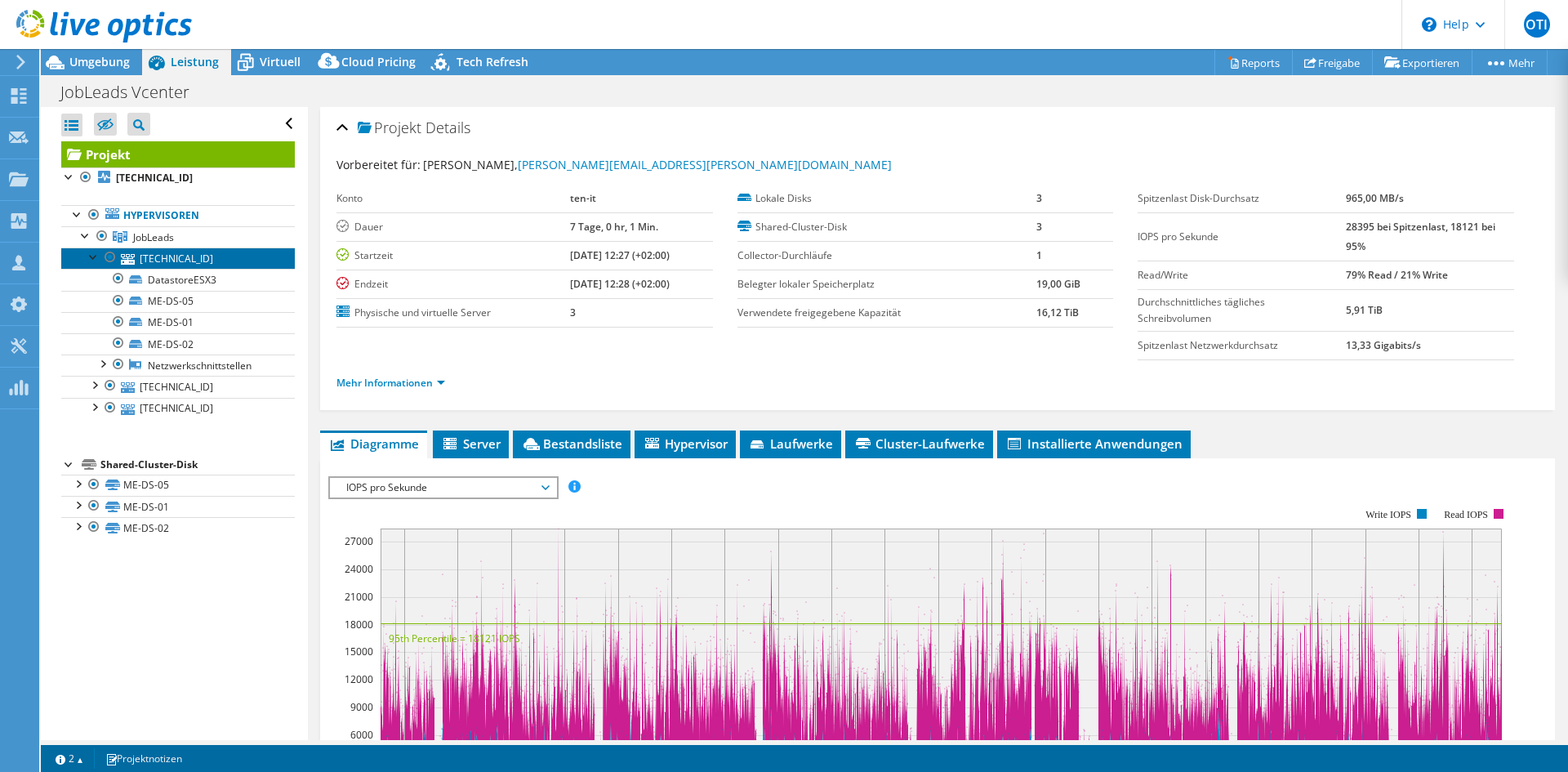
click at [188, 252] on link "[TECHNICAL_ID]" at bounding box center [178, 258] width 234 height 22
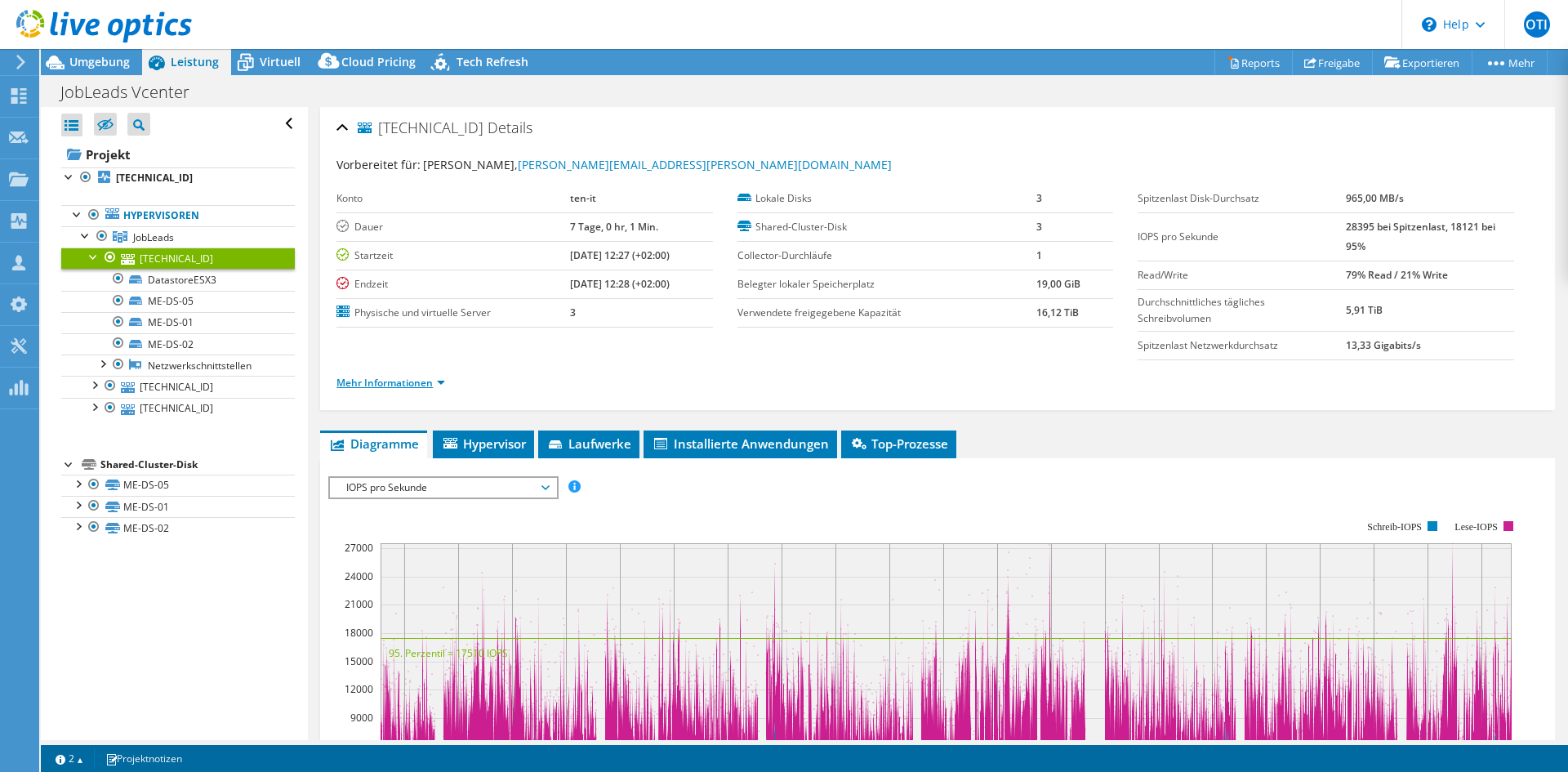
click at [402, 381] on link "Mehr Informationen" at bounding box center [391, 383] width 109 height 14
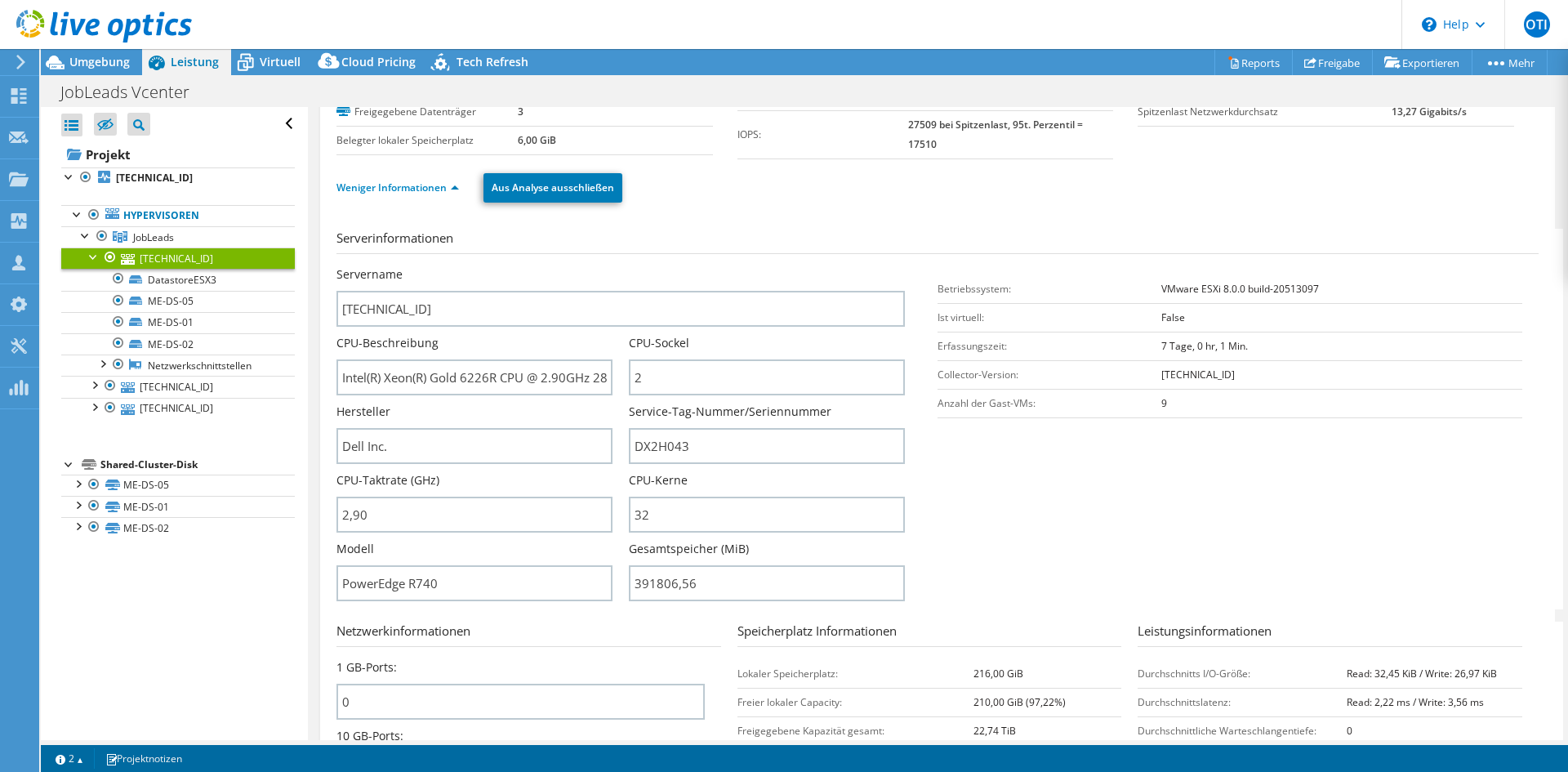
scroll to position [327, 0]
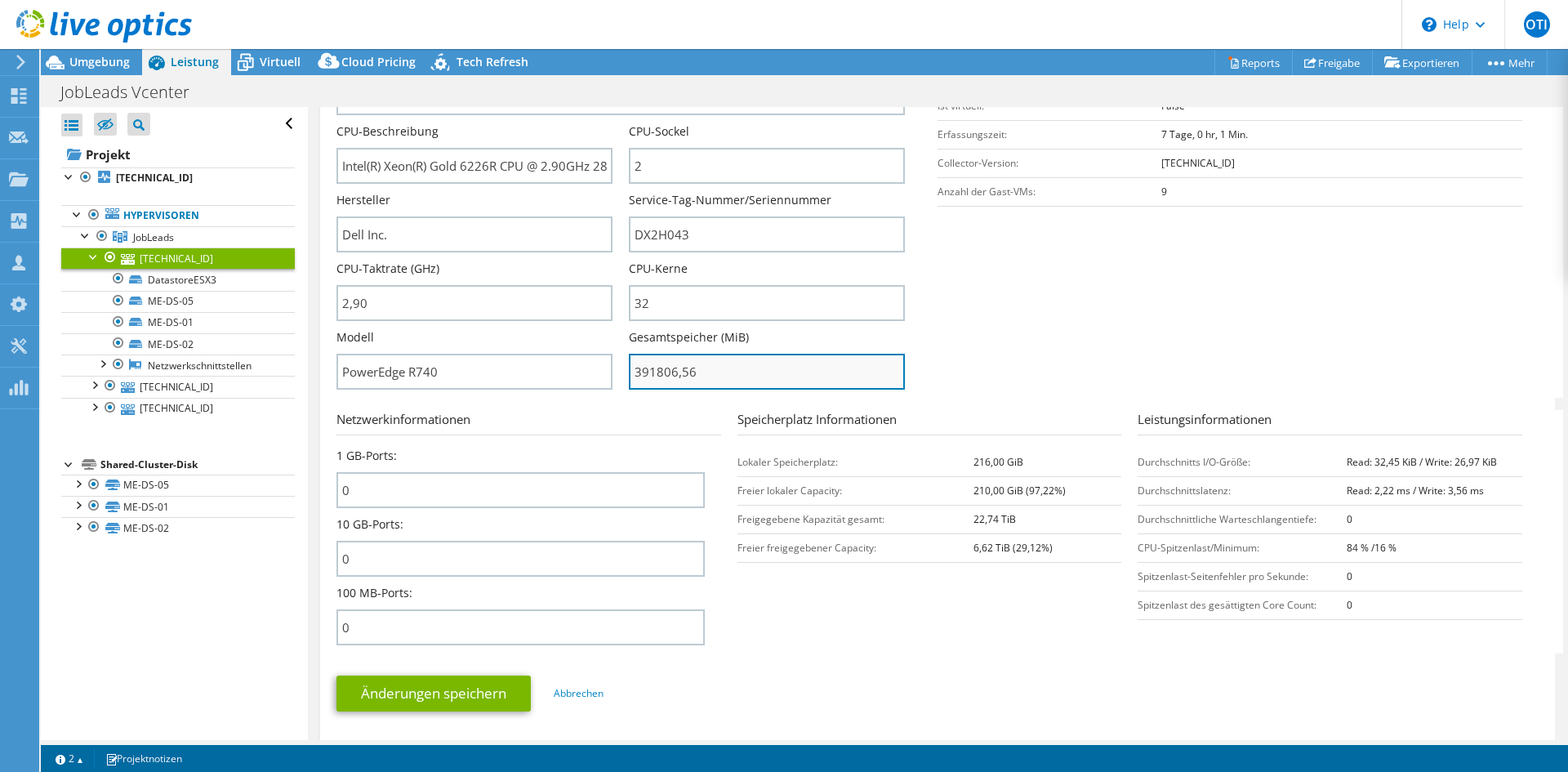
click at [725, 366] on input "391806,56" at bounding box center [767, 371] width 276 height 36
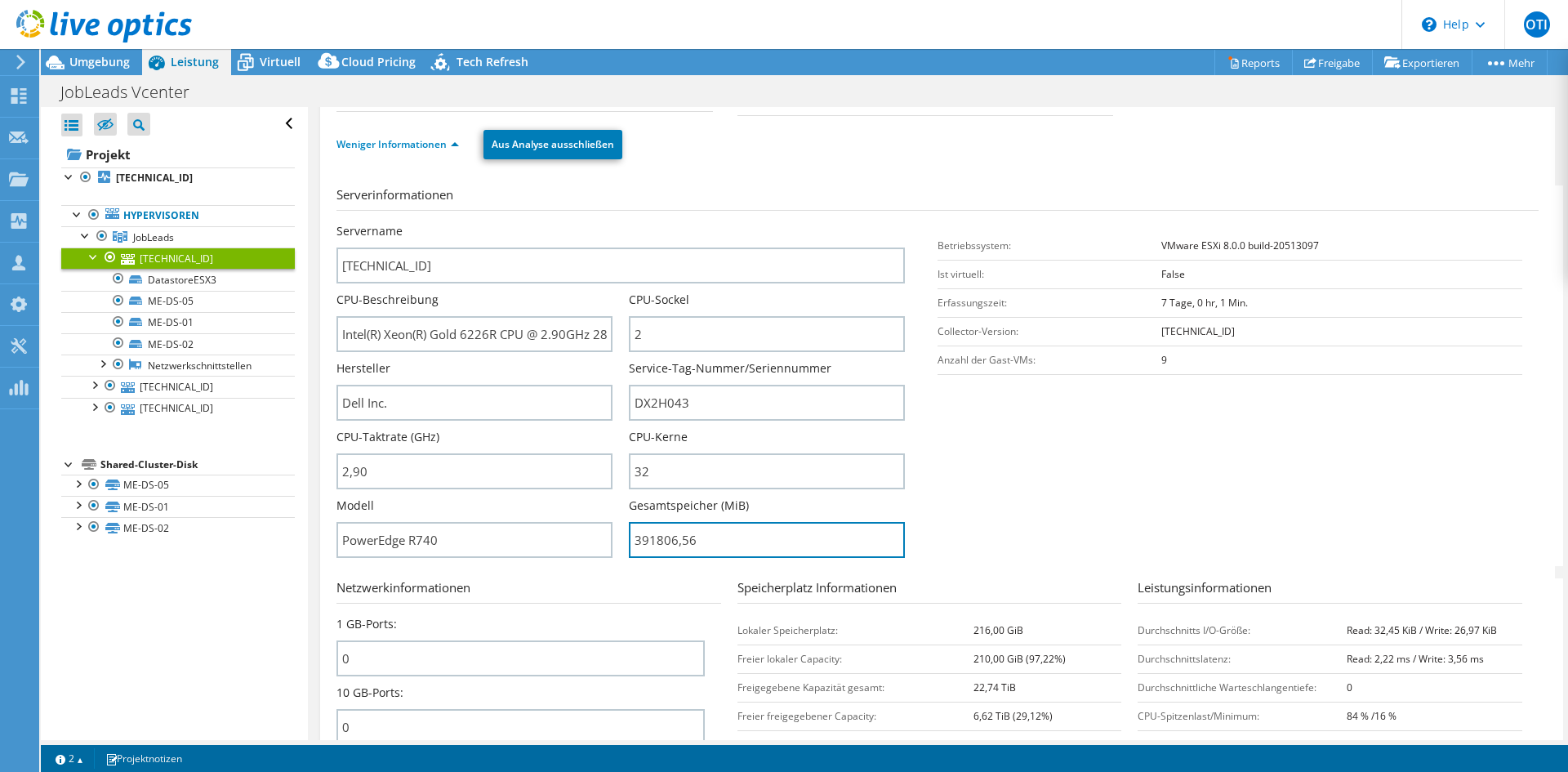
scroll to position [164, 0]
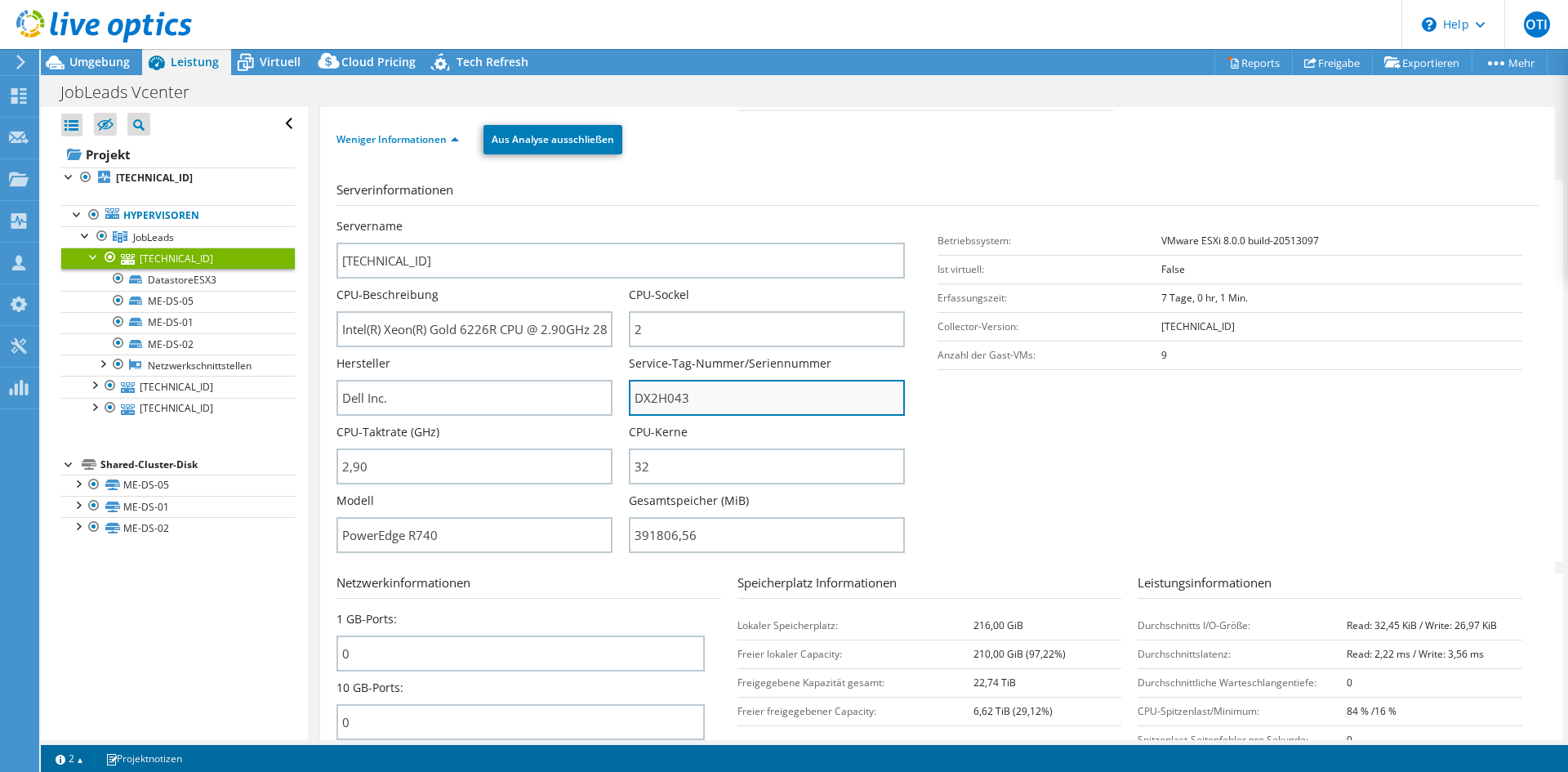
type input "39180656"
drag, startPoint x: 691, startPoint y: 400, endPoint x: 626, endPoint y: 403, distance: 65.1
click at [629, 403] on input "DX2H043" at bounding box center [767, 398] width 276 height 36
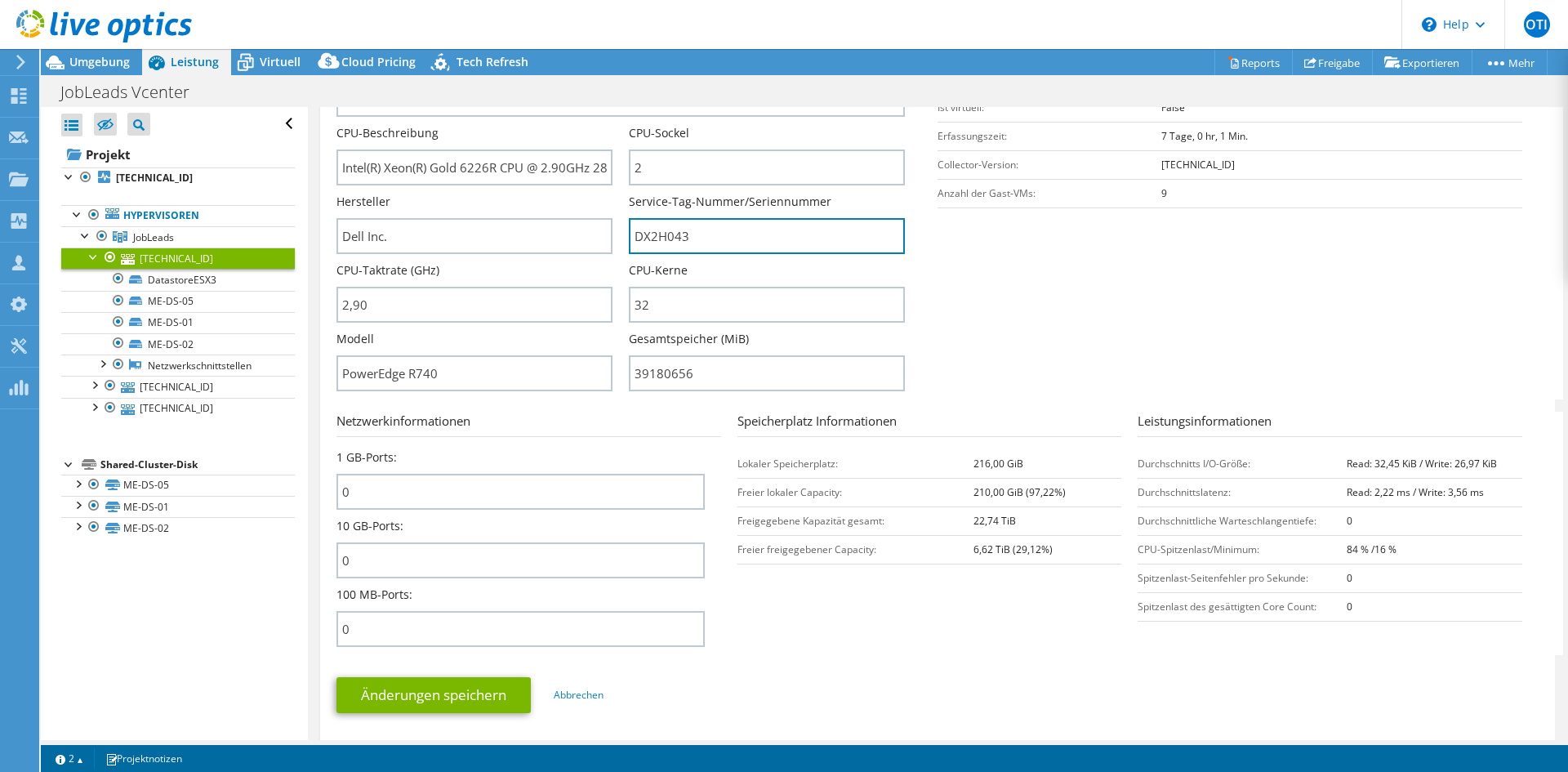
scroll to position [327, 0]
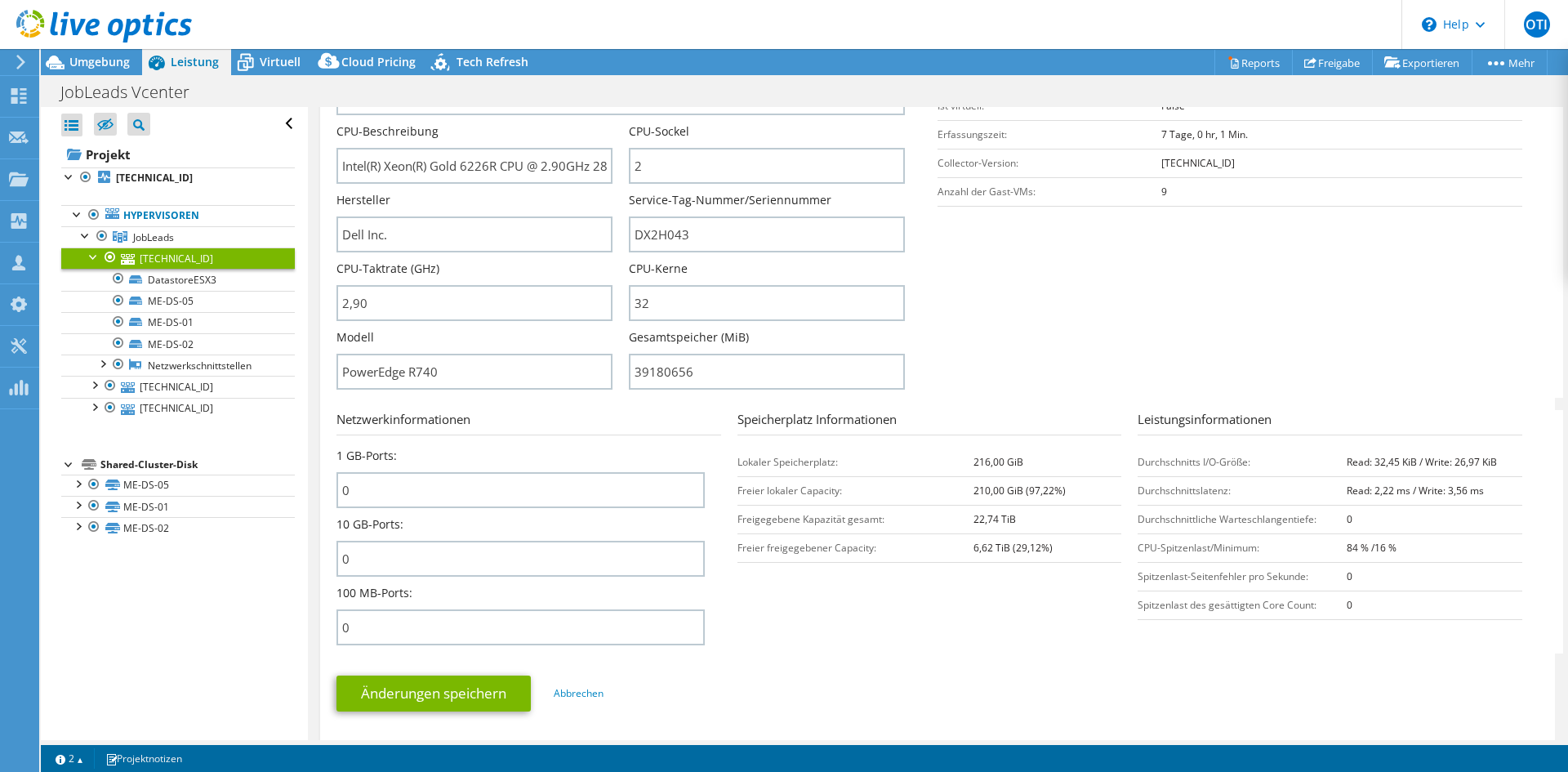
click at [840, 636] on section "Netzwerkinformationen 1 GB-Ports: 0 10 GB-Ports: 0 100 MB-Ports: 0 Speicherplat…" at bounding box center [942, 531] width 1210 height 243
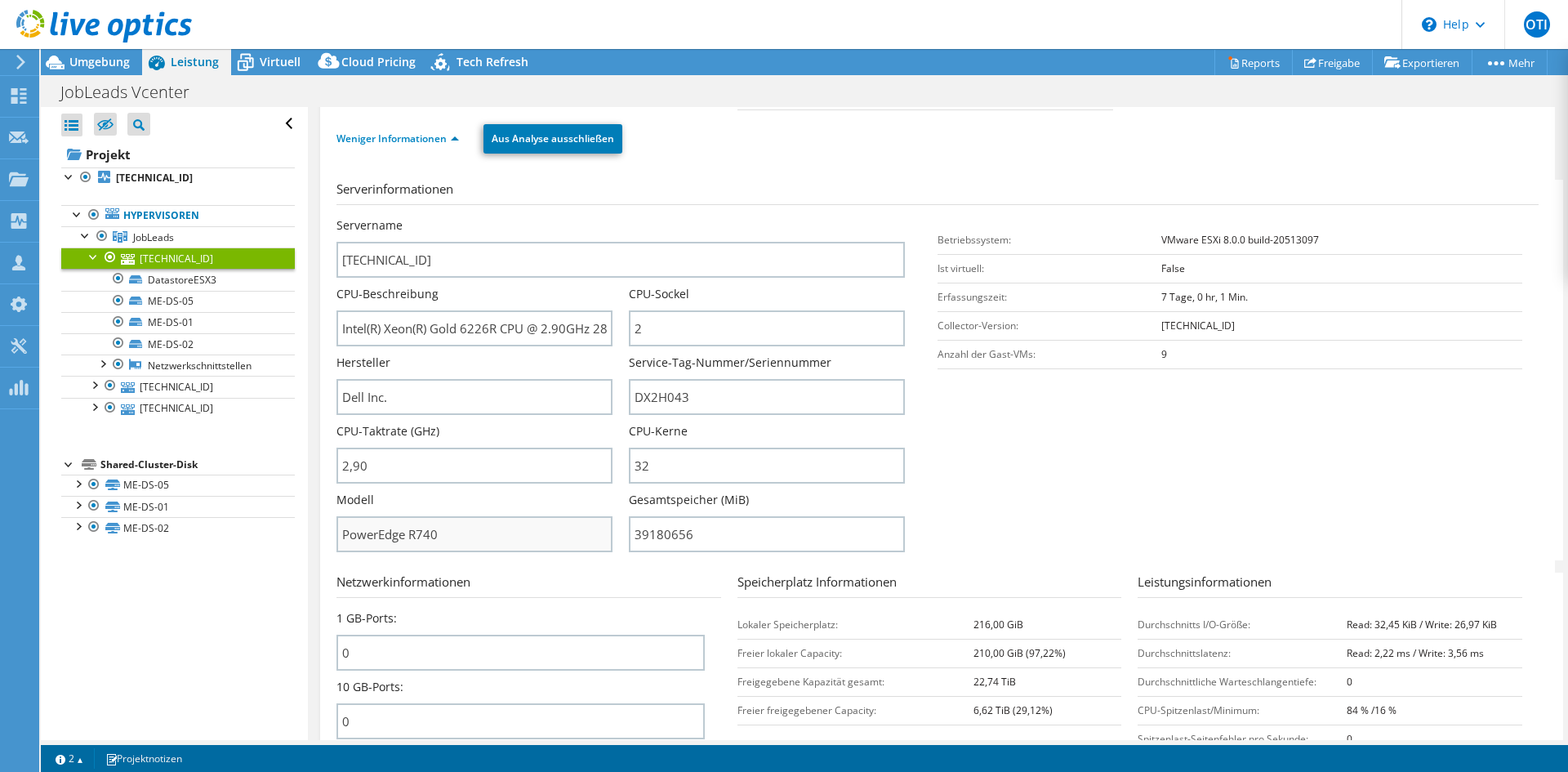
scroll to position [164, 0]
drag, startPoint x: 682, startPoint y: 408, endPoint x: 629, endPoint y: 408, distance: 53.0
click at [629, 408] on input "DX2H043" at bounding box center [767, 398] width 276 height 36
click at [139, 237] on span "JobLeads" at bounding box center [153, 237] width 41 height 14
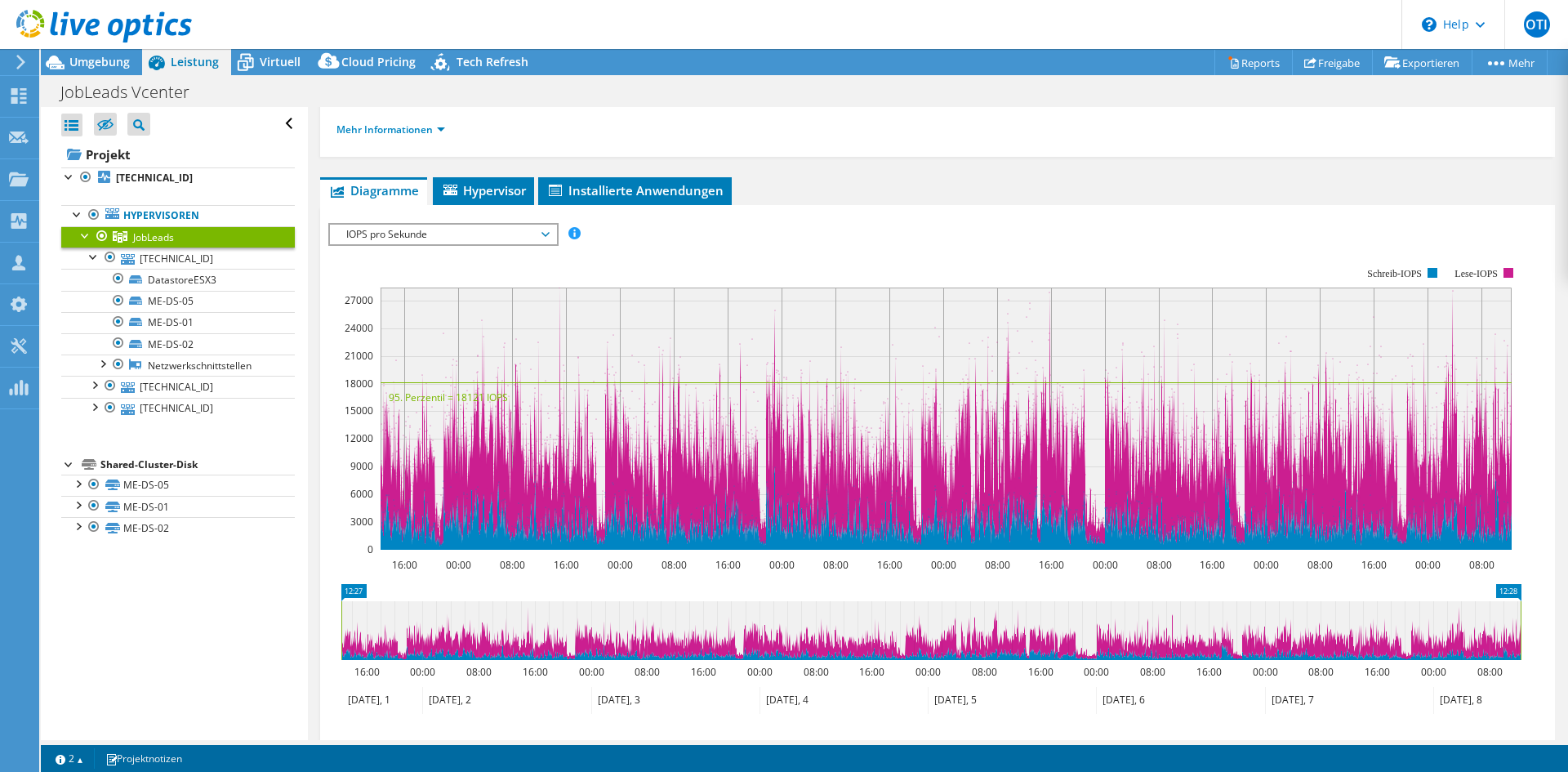
click at [472, 237] on span "IOPS pro Sekunde" at bounding box center [443, 235] width 210 height 20
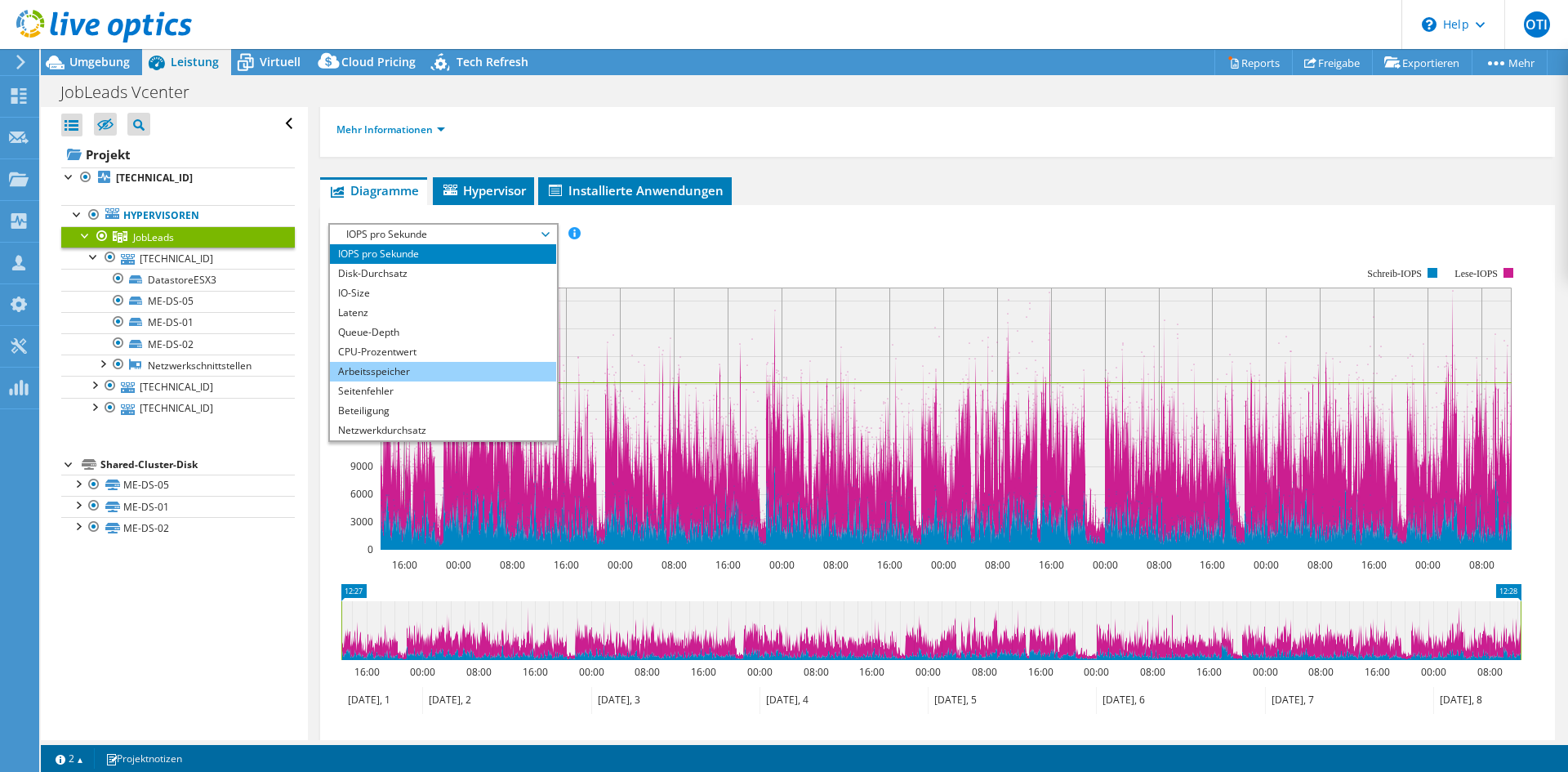
click at [381, 378] on li "Arbeitsspeicher" at bounding box center [443, 372] width 226 height 20
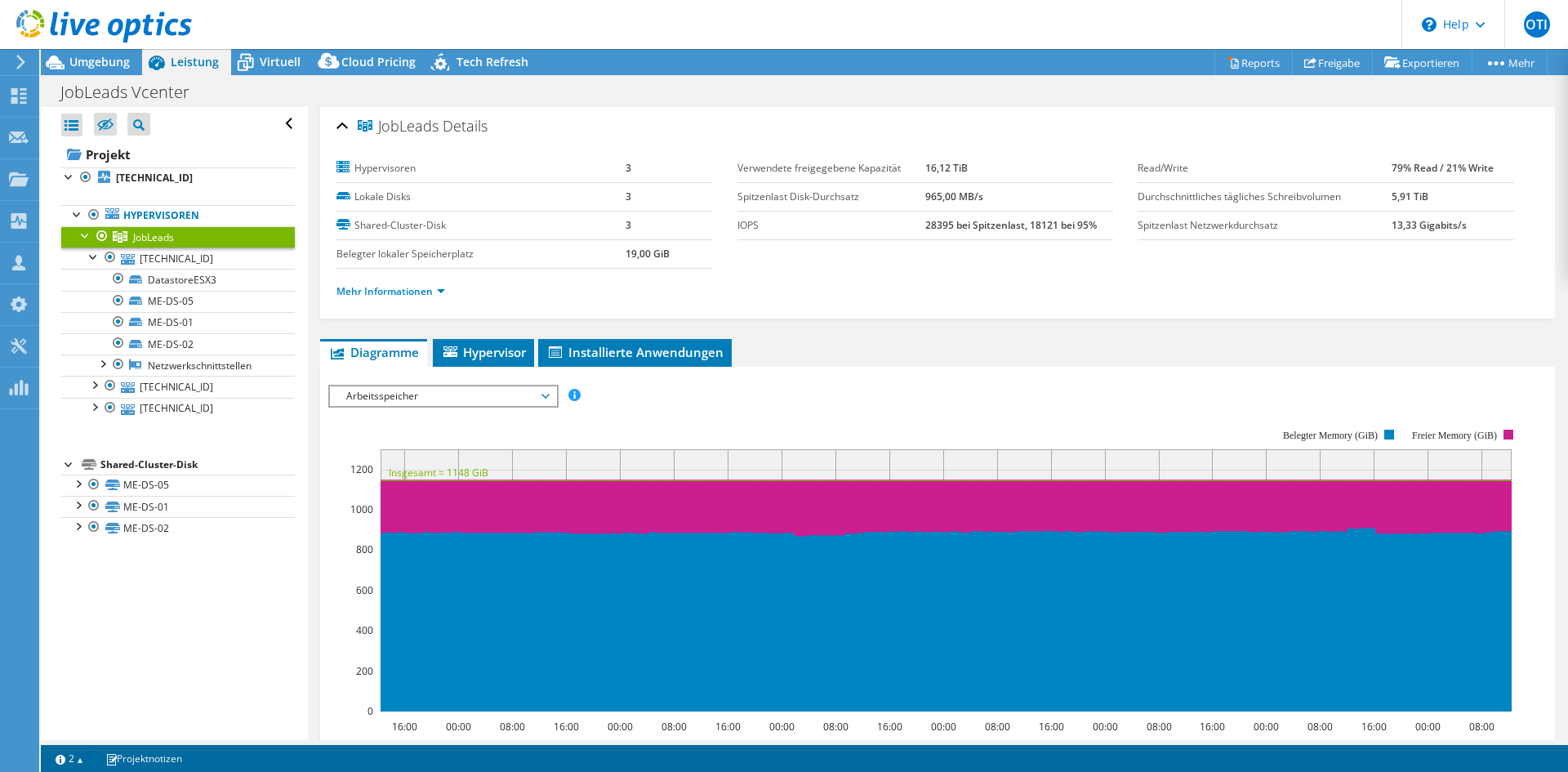
scroll to position [0, 0]
